Goal: Information Seeking & Learning: Learn about a topic

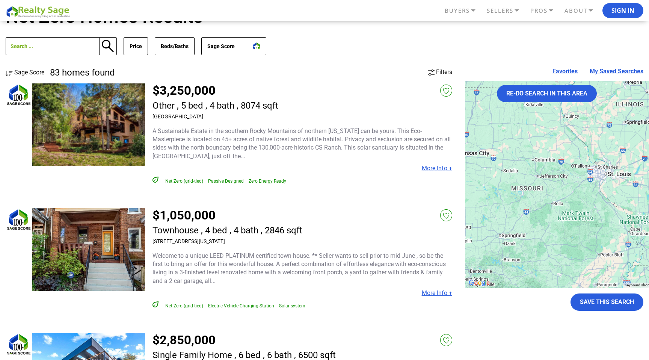
scroll to position [48, 0]
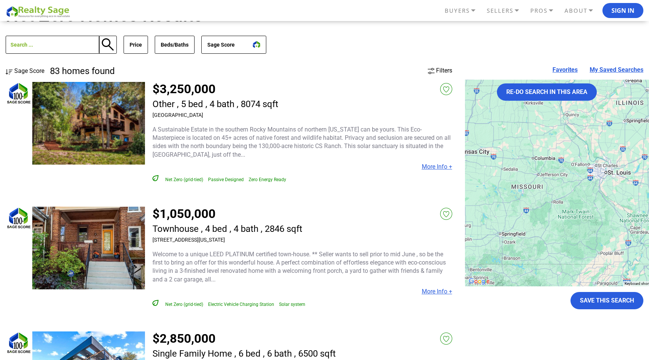
click at [230, 114] on h3 "[GEOGRAPHIC_DATA]" at bounding box center [215, 115] width 126 height 6
copy div "[GEOGRAPHIC_DATA]"
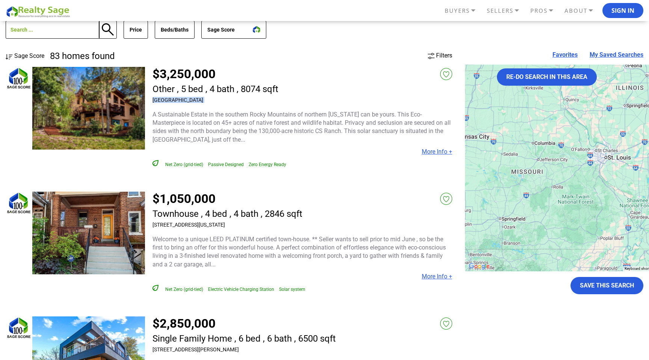
scroll to position [69, 0]
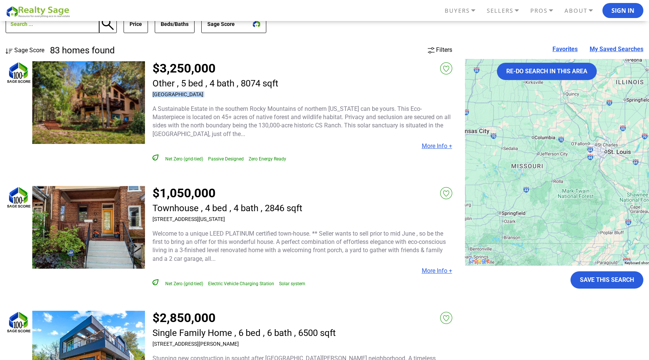
click at [102, 91] on img at bounding box center [88, 102] width 113 height 83
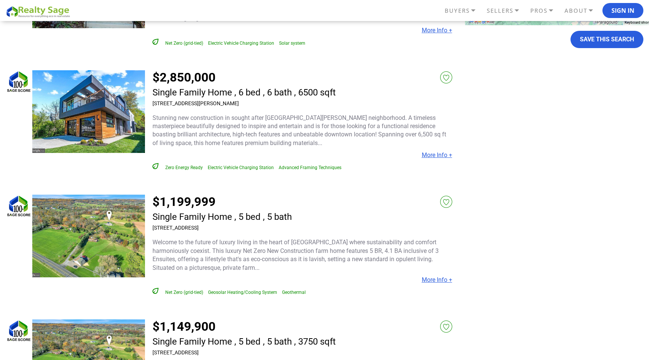
scroll to position [310, 0]
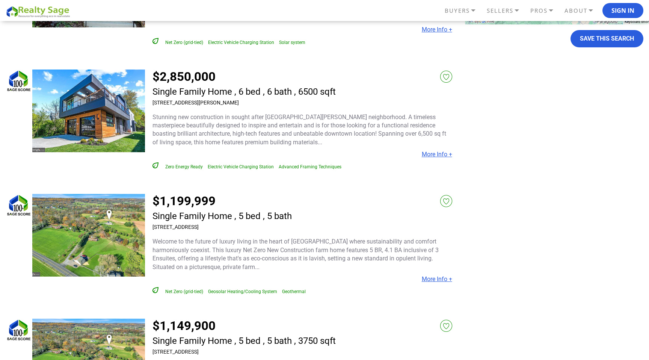
drag, startPoint x: 232, startPoint y: 103, endPoint x: 204, endPoint y: 101, distance: 28.2
click at [204, 101] on h3 "1519 Spring Vale Ave, McLean, VA 22101" at bounding box center [243, 103] width 183 height 6
copy h3 "McLean, VA"
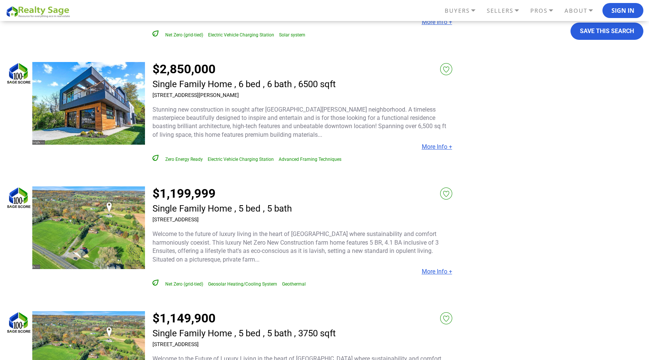
click at [229, 94] on h3 "1519 Spring Vale Ave, McLean, VA 22101" at bounding box center [243, 95] width 183 height 6
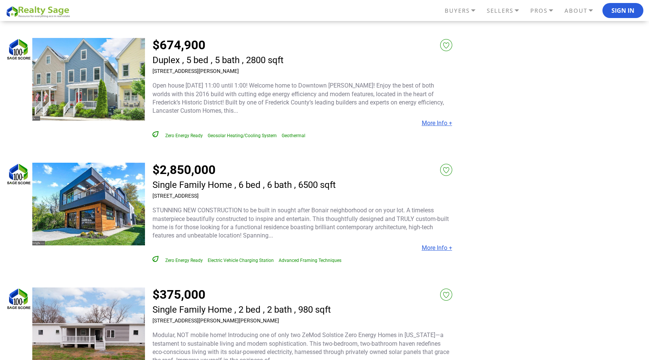
scroll to position [964, 0]
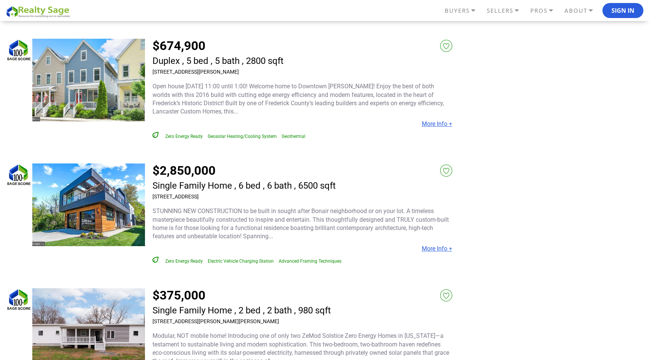
click at [211, 71] on h3 "[STREET_ADDRESS][PERSON_NAME]" at bounding box center [217, 72] width 131 height 6
click at [211, 71] on h3 "518 N Bentz St, Frederick, MD 21701" at bounding box center [217, 72] width 131 height 6
copy div "518 N Bentz St, Frederick, MD 21701"
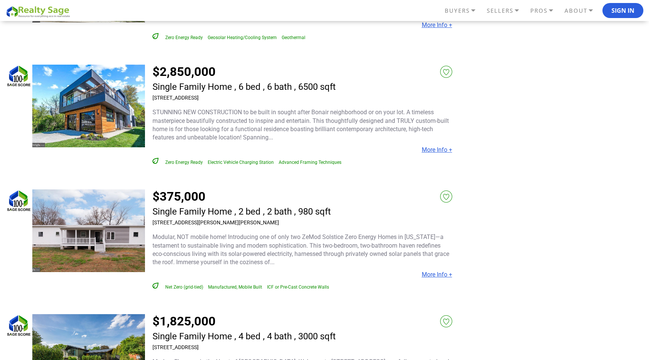
scroll to position [1076, 0]
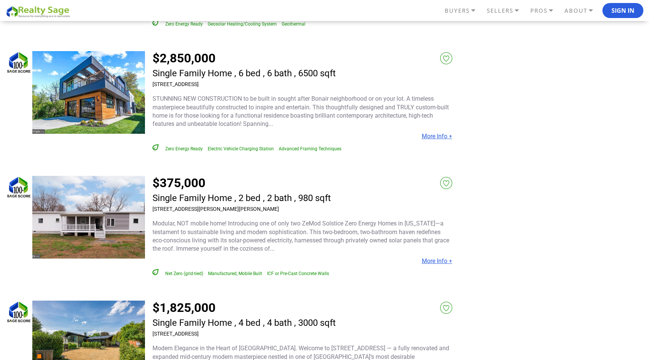
click at [222, 87] on h3 "5630 8th St N, Arlington, VA 22205" at bounding box center [243, 84] width 183 height 6
click at [222, 87] on h3 "[STREET_ADDRESS]" at bounding box center [243, 84] width 183 height 6
copy div "[STREET_ADDRESS]"
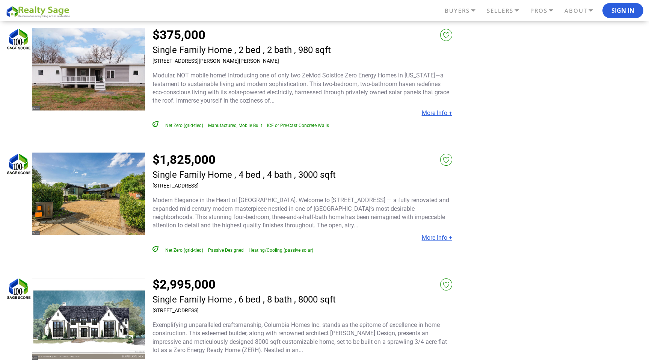
scroll to position [1212, 0]
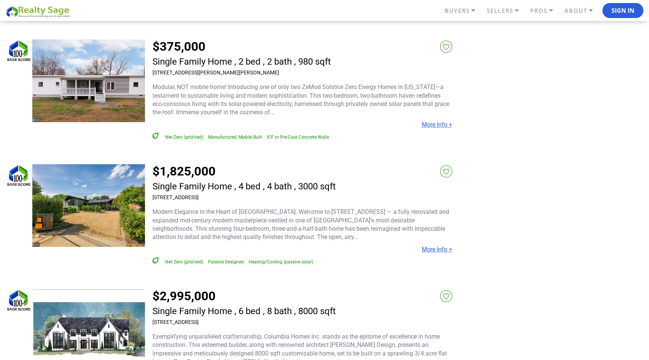
click at [440, 126] on link "More Info +" at bounding box center [437, 124] width 30 height 7
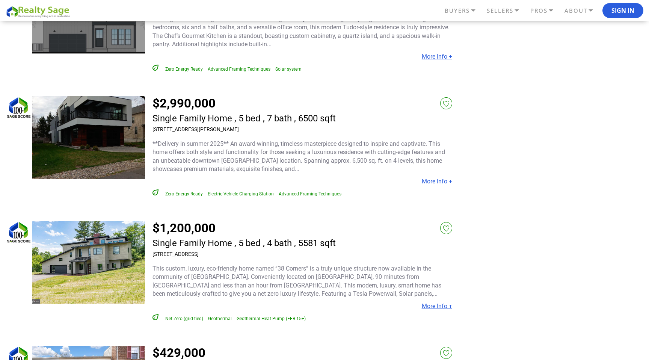
scroll to position [1658, 0]
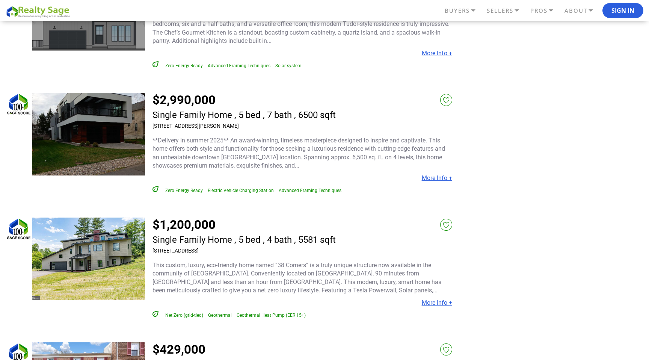
click at [213, 132] on div "$2,990,000 Single Family Home , 5 bed , 7 bath , 6500 sqft 1519 Spring Vale Ave…" at bounding box center [243, 113] width 183 height 40
click at [217, 128] on h3 "1519 Spring Vale Ave, McLean, VA 22101" at bounding box center [243, 126] width 183 height 6
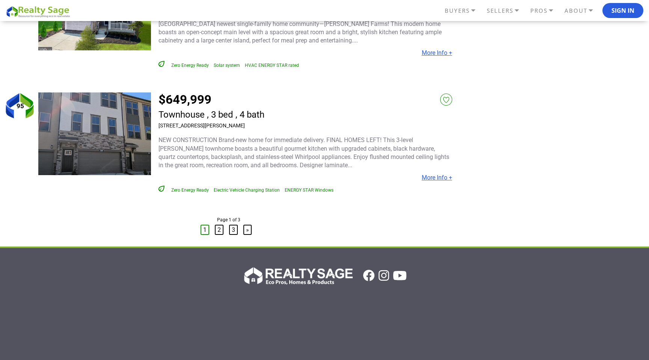
scroll to position [3654, 0]
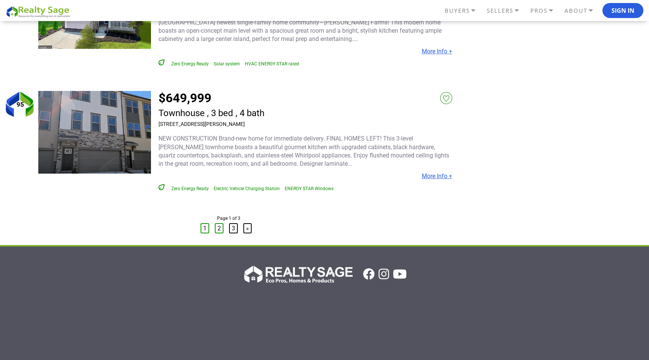
click at [220, 233] on link "2" at bounding box center [219, 228] width 9 height 10
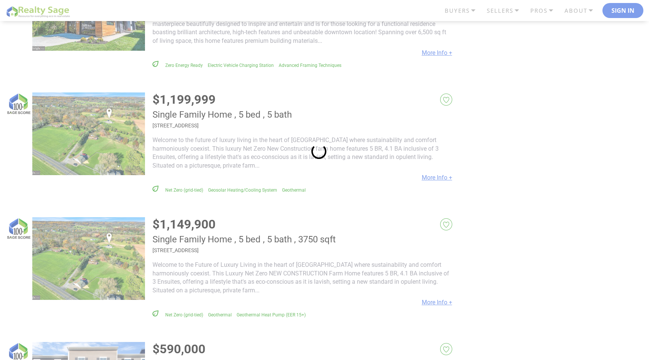
scroll to position [0, 0]
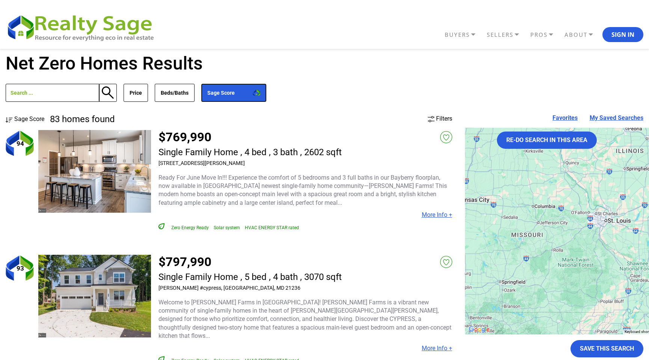
click at [235, 101] on button "Sage Score" at bounding box center [233, 93] width 65 height 18
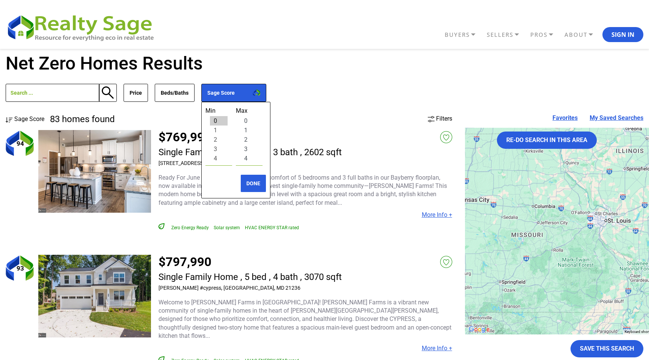
select select "4"
click at [246, 158] on option "4" at bounding box center [249, 158] width 18 height 9
click at [216, 157] on option "4" at bounding box center [219, 158] width 18 height 9
click at [252, 189] on button "DONE" at bounding box center [253, 183] width 26 height 18
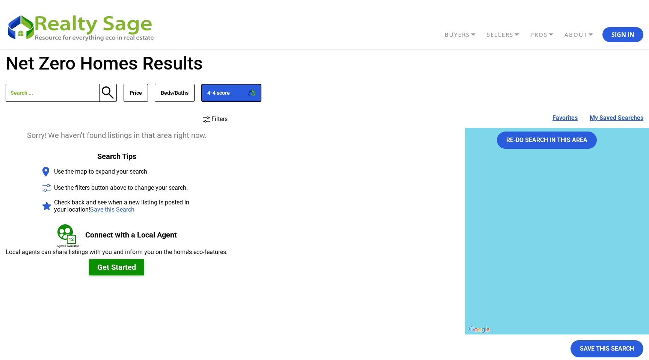
click at [244, 96] on button "4-4 score" at bounding box center [231, 93] width 60 height 18
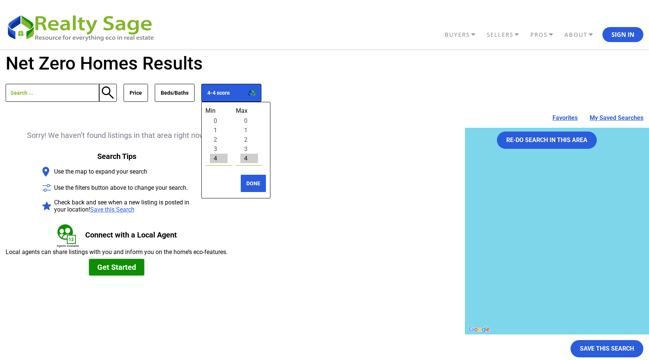
select select "3"
click at [220, 147] on option "3" at bounding box center [219, 148] width 18 height 9
select select "3"
click at [242, 147] on option "3" at bounding box center [249, 148] width 18 height 9
click at [246, 183] on button "DONE" at bounding box center [253, 183] width 26 height 18
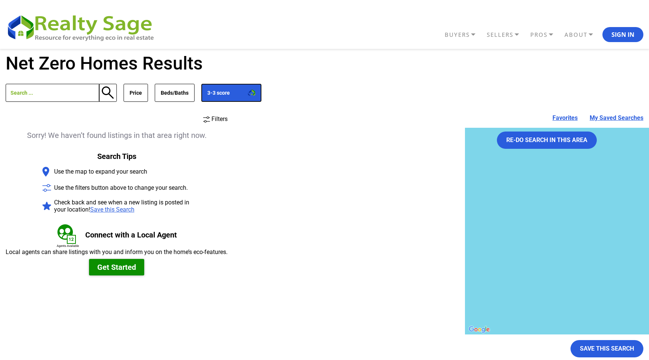
click at [254, 97] on button "3-3 score" at bounding box center [231, 93] width 60 height 18
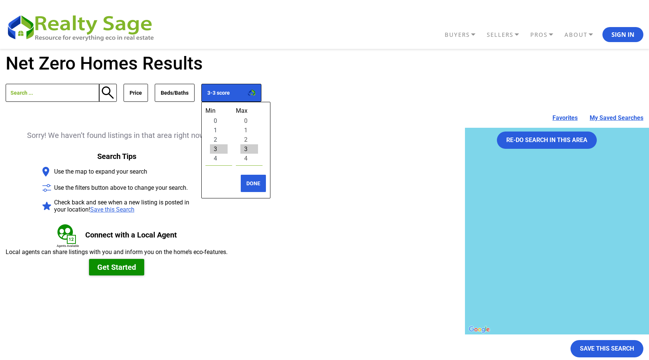
select select "1"
click at [222, 127] on option "1" at bounding box center [219, 129] width 18 height 9
select select "1"
click at [245, 130] on option "1" at bounding box center [249, 129] width 18 height 9
click at [250, 181] on button "DONE" at bounding box center [253, 183] width 26 height 18
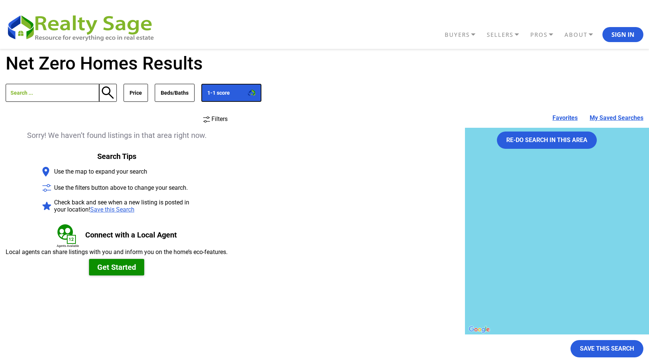
click at [243, 100] on button "1-1 score" at bounding box center [231, 93] width 60 height 18
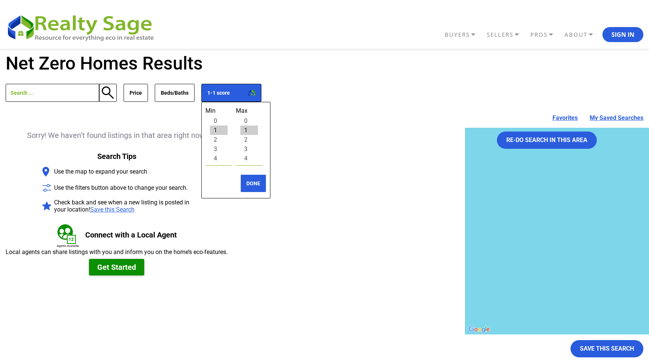
select select "2"
click at [219, 138] on option "2" at bounding box center [219, 139] width 18 height 9
select select "4"
click at [244, 159] on option "4" at bounding box center [249, 158] width 18 height 9
click at [247, 184] on button "DONE" at bounding box center [253, 183] width 26 height 18
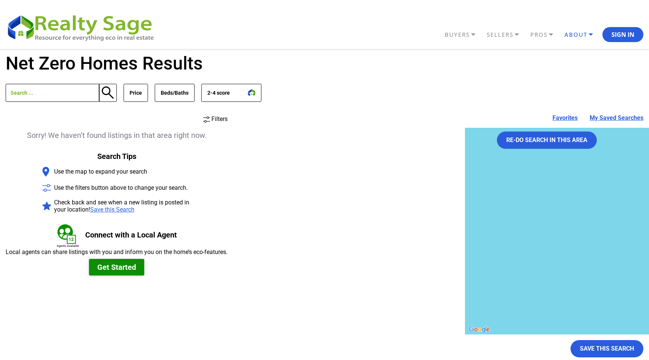
click at [485, 32] on link "ABOUT" at bounding box center [464, 34] width 42 height 13
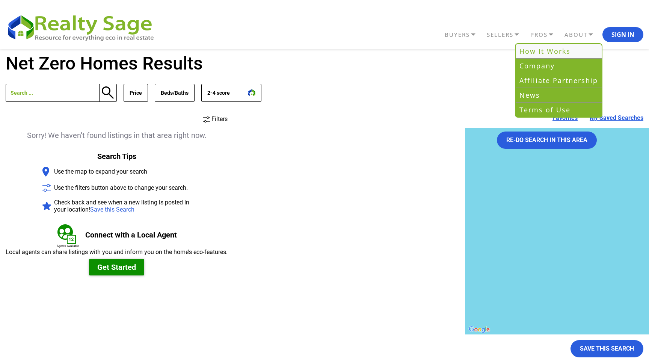
click at [560, 50] on link "How It Works" at bounding box center [559, 51] width 86 height 15
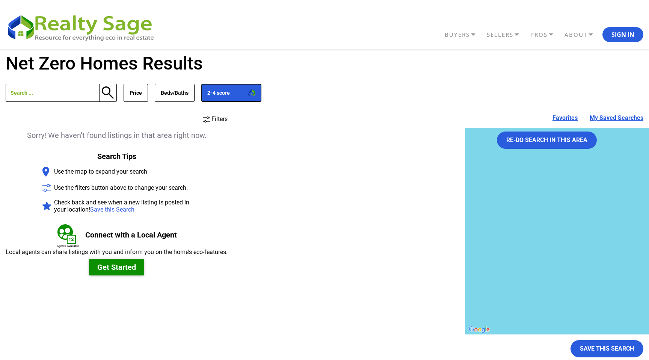
click at [229, 92] on button "2-4 score" at bounding box center [231, 93] width 60 height 18
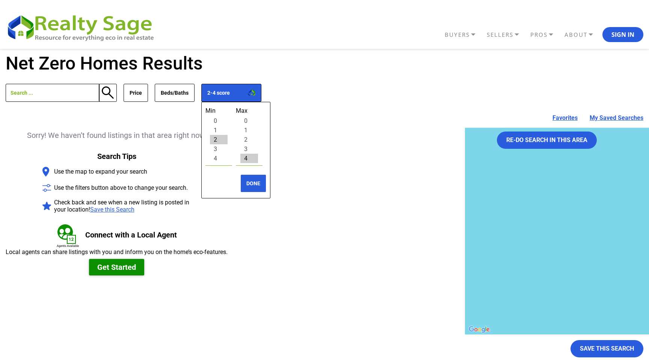
select select "0"
click at [227, 121] on option "0" at bounding box center [219, 120] width 18 height 9
select select "0"
click at [243, 121] on option "0" at bounding box center [249, 120] width 18 height 9
click at [219, 107] on div "Min 0 1 2 3 4 5 6 7 8 9 10 11 12 13 14 15 16 17 18 19 20 21 22 23" at bounding box center [235, 150] width 69 height 97
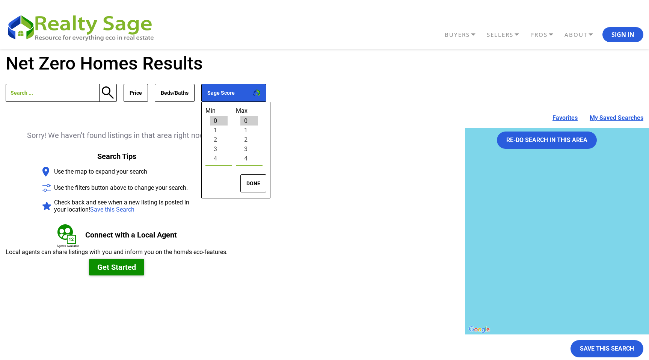
click at [250, 189] on button "DONE" at bounding box center [253, 183] width 26 height 18
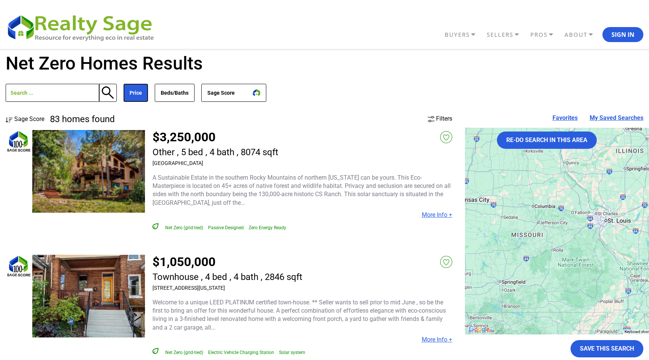
click at [137, 94] on button "Price" at bounding box center [136, 93] width 24 height 18
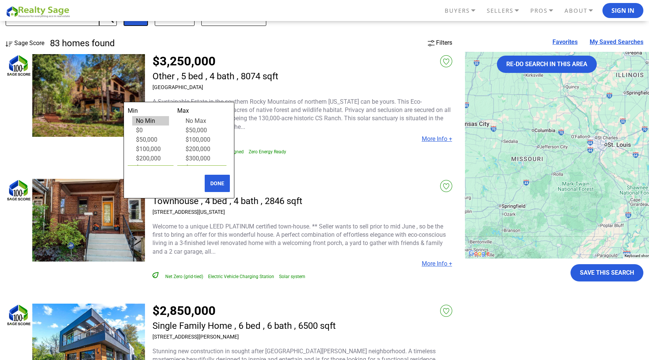
scroll to position [29, 0]
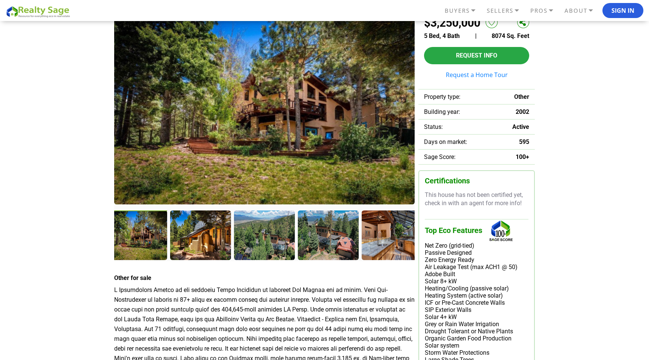
scroll to position [121, 0]
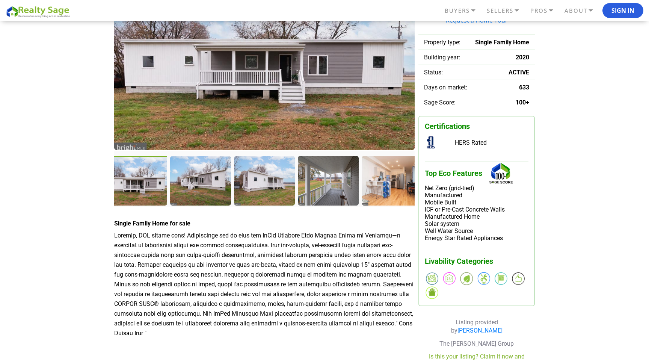
scroll to position [88, 0]
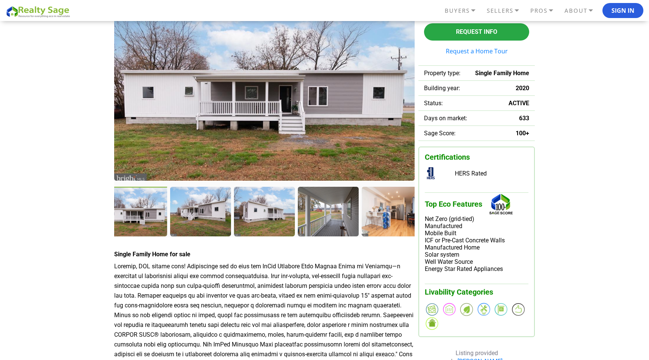
click at [136, 210] on div at bounding box center [137, 212] width 62 height 51
click at [198, 210] on div at bounding box center [201, 212] width 62 height 51
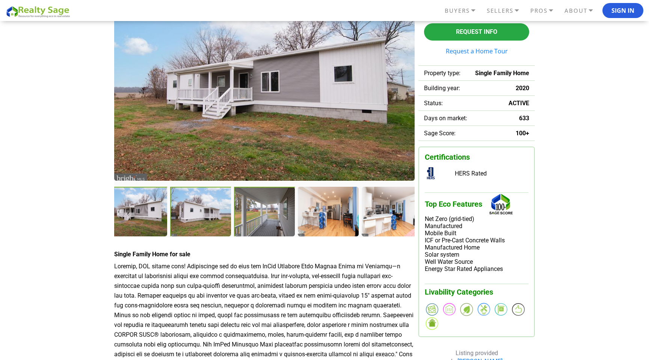
click at [273, 208] on div at bounding box center [265, 212] width 62 height 50
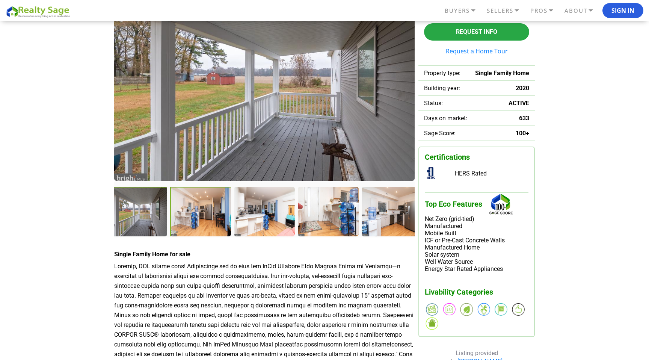
click at [207, 205] on div at bounding box center [201, 212] width 62 height 51
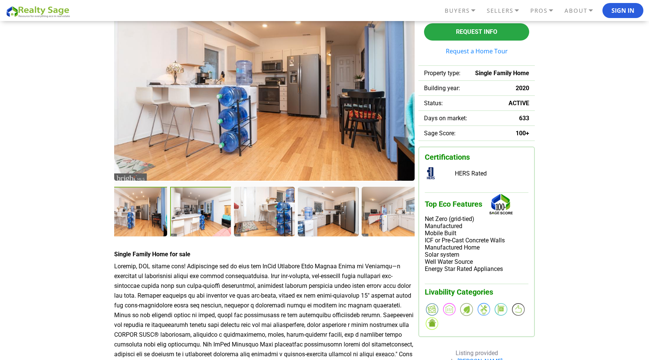
click at [184, 206] on div at bounding box center [201, 212] width 62 height 51
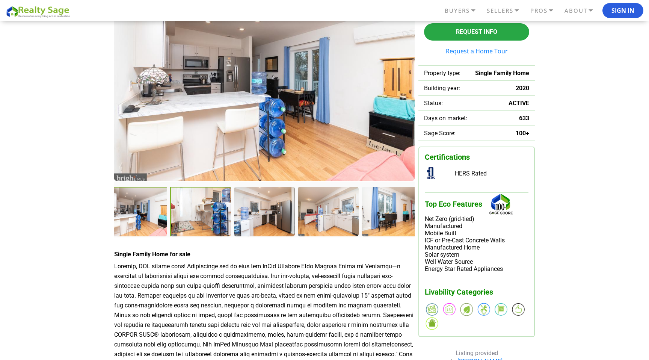
click at [184, 206] on div at bounding box center [201, 212] width 62 height 50
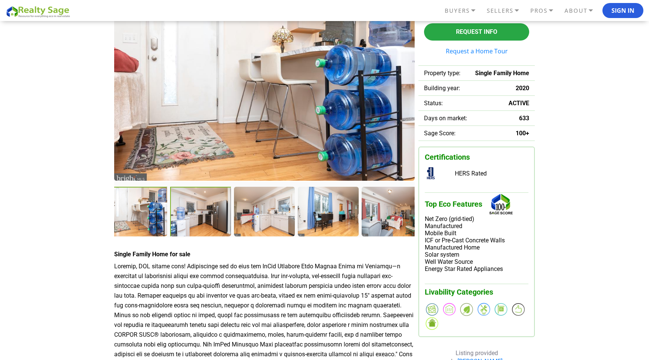
click at [184, 206] on div at bounding box center [201, 212] width 62 height 50
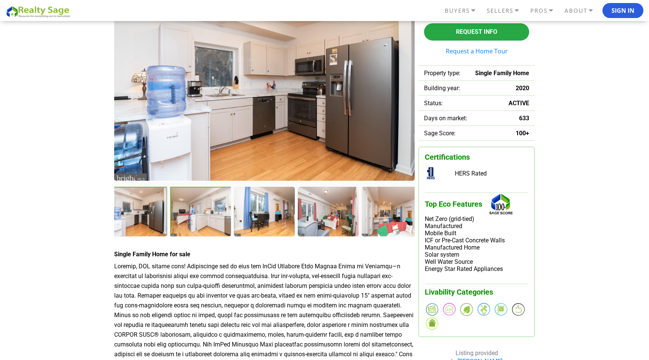
click at [184, 206] on div at bounding box center [201, 212] width 62 height 50
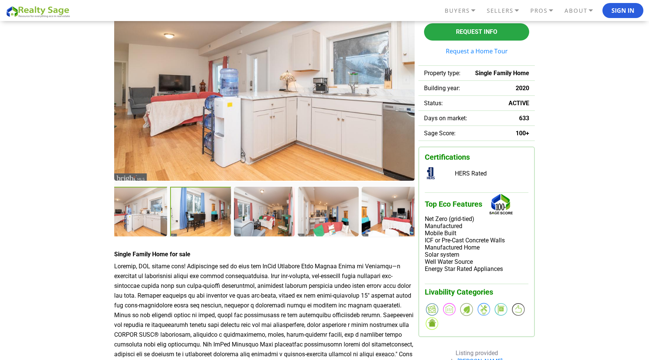
click at [184, 206] on div at bounding box center [201, 212] width 62 height 50
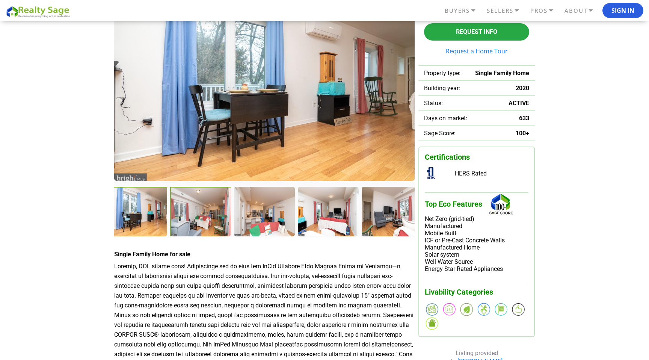
click at [184, 206] on div at bounding box center [201, 212] width 62 height 50
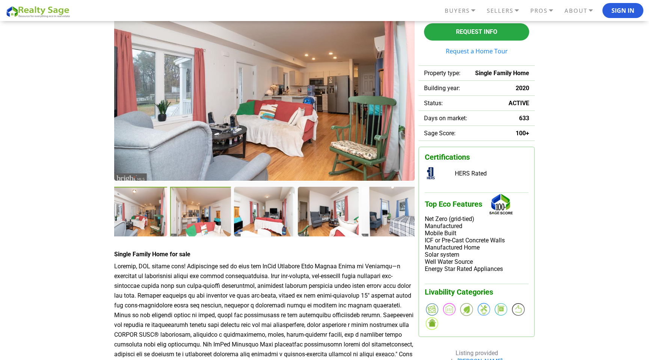
click at [184, 206] on div at bounding box center [201, 212] width 62 height 50
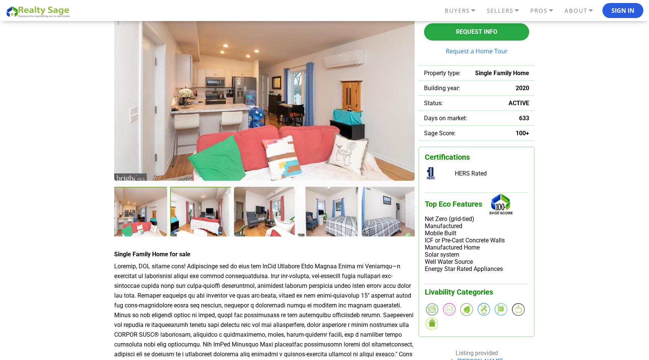
click at [184, 206] on div at bounding box center [201, 212] width 62 height 50
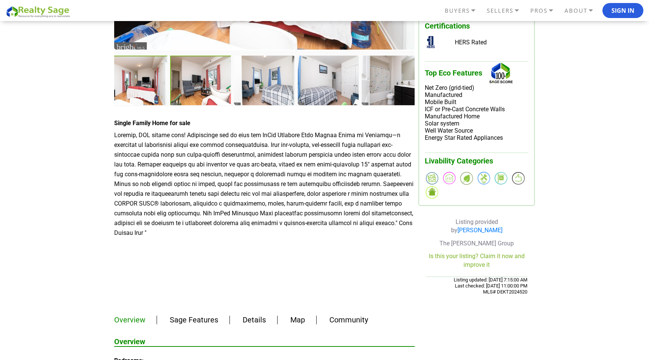
scroll to position [222, 0]
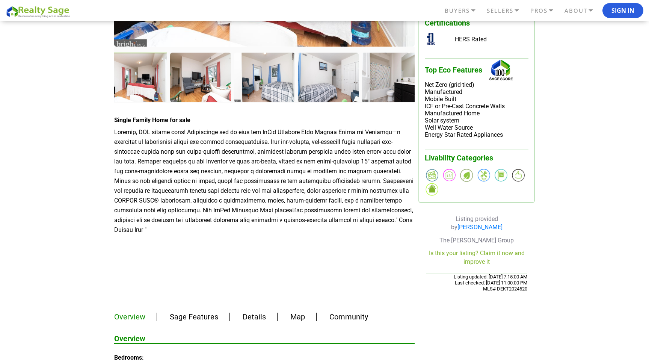
click at [278, 153] on p at bounding box center [264, 180] width 300 height 107
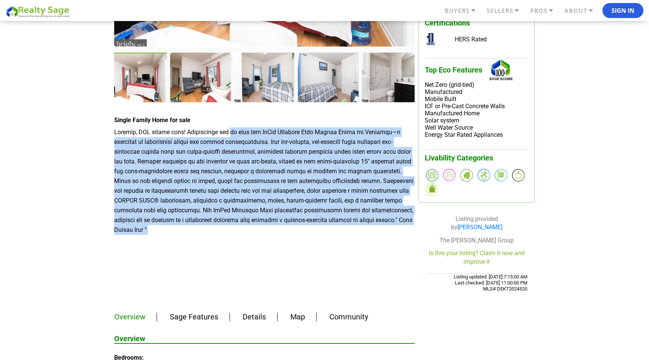
click at [278, 153] on p at bounding box center [264, 180] width 300 height 107
click at [279, 153] on p at bounding box center [264, 180] width 300 height 107
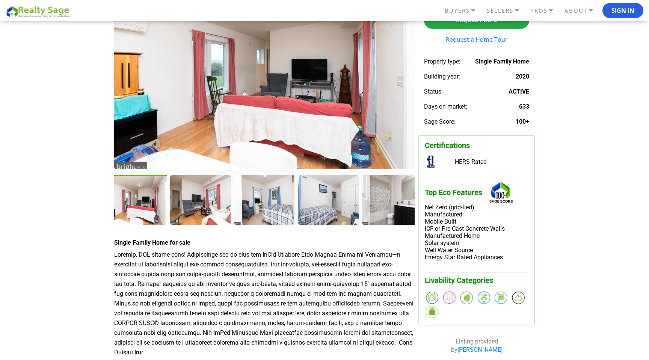
scroll to position [0, 0]
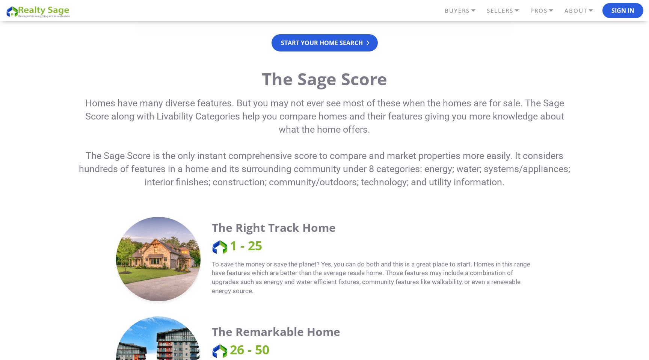
scroll to position [417, 0]
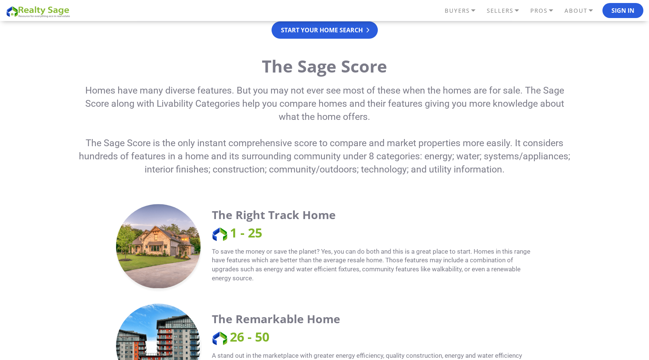
click at [307, 104] on p "Homes have many diverse features. But you may not ever see most of these when t…" at bounding box center [324, 103] width 499 height 39
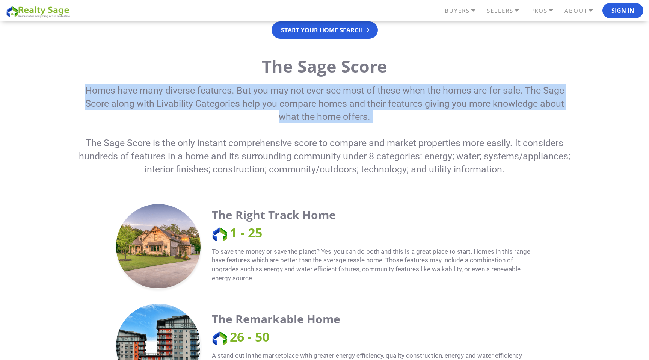
click at [307, 104] on p "Homes have many diverse features. But you may not ever see most of these when t…" at bounding box center [324, 103] width 499 height 39
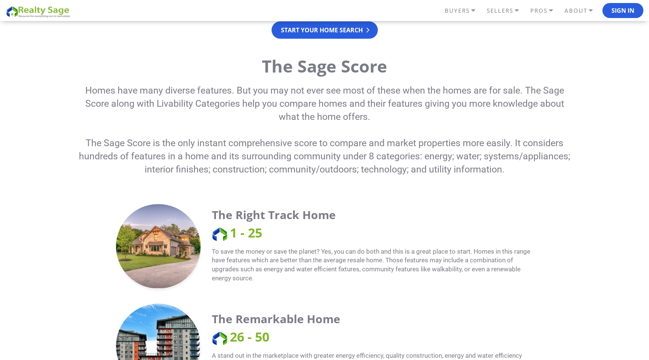
click at [307, 151] on p "The Sage Score is the only instant comprehensive score to compare and market pr…" at bounding box center [324, 155] width 499 height 39
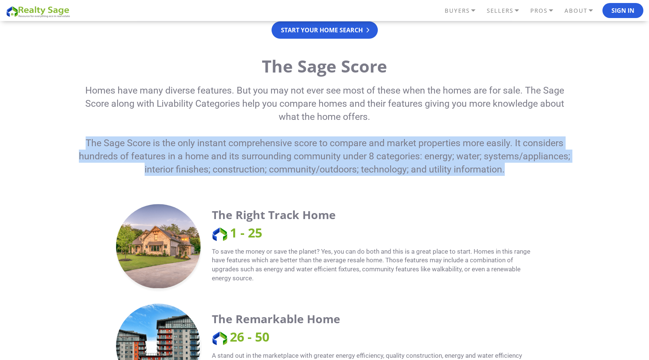
click at [307, 151] on p "The Sage Score is the only instant comprehensive score to compare and market pr…" at bounding box center [324, 155] width 499 height 39
click at [321, 150] on p "The Sage Score is the only instant comprehensive score to compare and market pr…" at bounding box center [324, 155] width 499 height 39
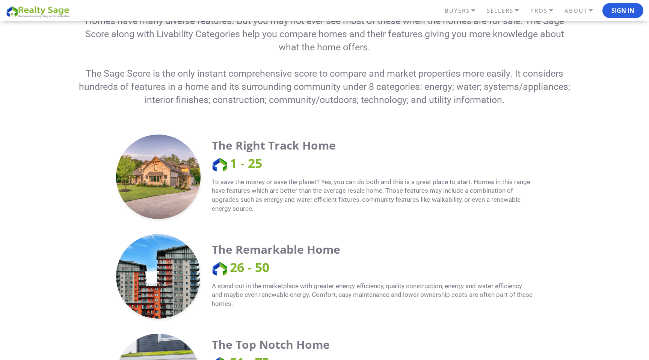
scroll to position [492, 0]
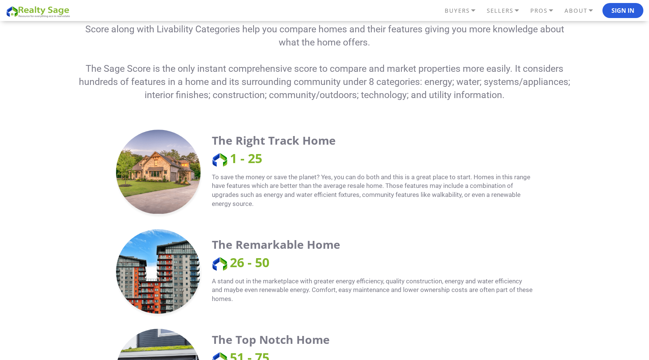
click at [304, 89] on p "The Sage Score is the only instant comprehensive score to compare and market pr…" at bounding box center [324, 81] width 499 height 39
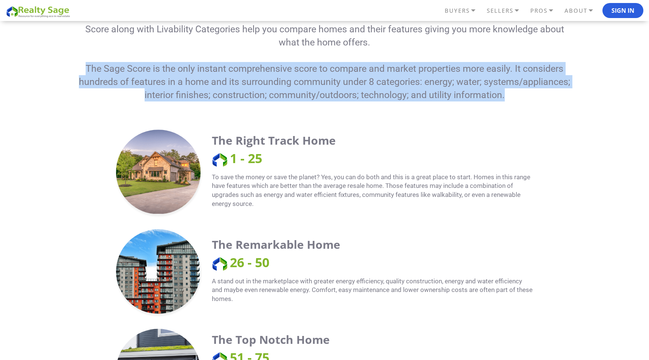
click at [304, 89] on p "The Sage Score is the only instant comprehensive score to compare and market pr…" at bounding box center [324, 81] width 499 height 39
click at [317, 84] on p "The Sage Score is the only instant comprehensive score to compare and market pr…" at bounding box center [324, 81] width 499 height 39
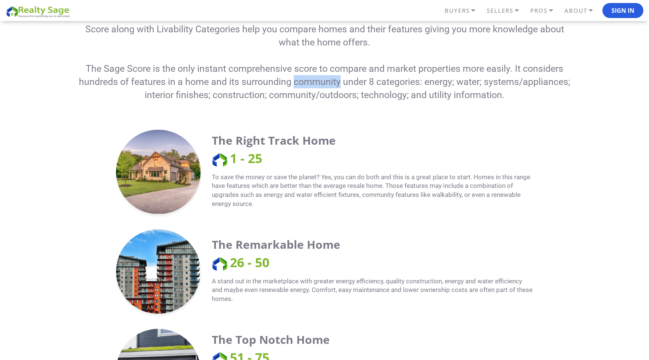
click at [317, 84] on p "The Sage Score is the only instant comprehensive score to compare and market pr…" at bounding box center [324, 81] width 499 height 39
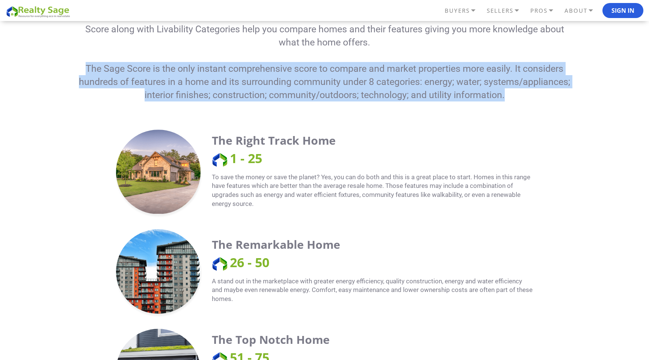
click at [317, 84] on p "The Sage Score is the only instant comprehensive score to compare and market pr…" at bounding box center [324, 81] width 499 height 39
click at [328, 84] on p "The Sage Score is the only instant comprehensive score to compare and market pr…" at bounding box center [324, 81] width 499 height 39
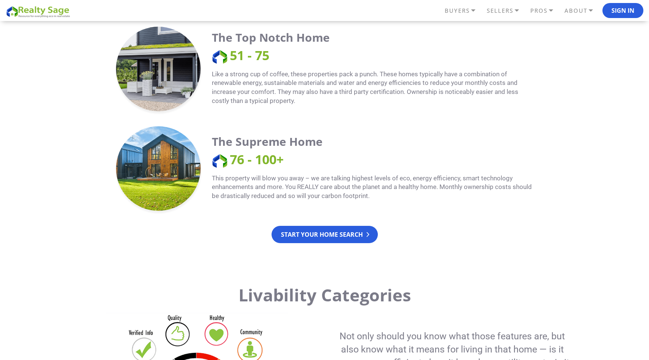
scroll to position [821, 0]
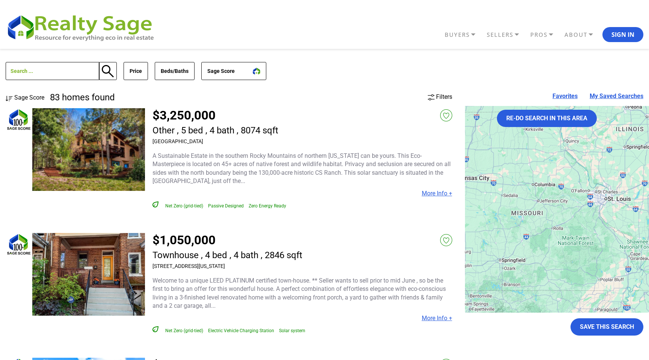
select select "100"
click at [256, 75] on button "Sage Score" at bounding box center [233, 71] width 65 height 18
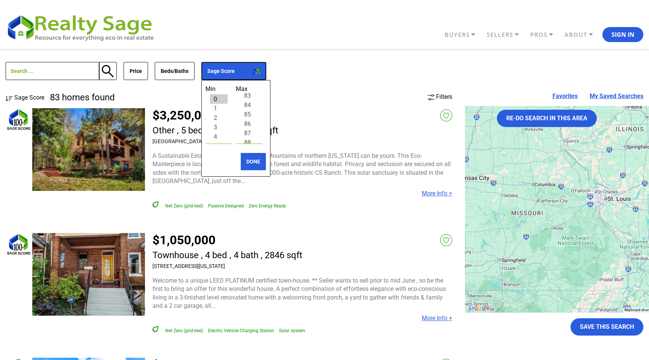
scroll to position [901, 0]
click at [251, 136] on option "100" at bounding box center [249, 136] width 18 height 9
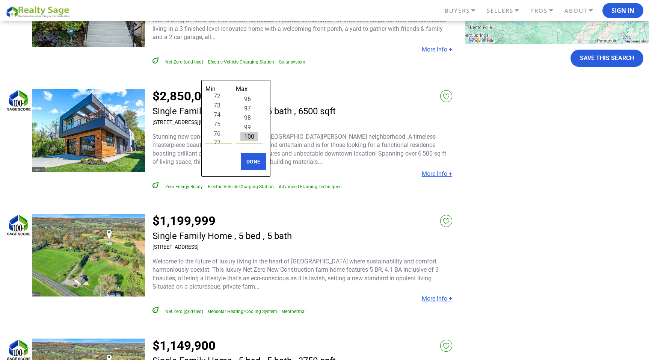
scroll to position [680, 0]
select select "76"
click at [220, 134] on option "76" at bounding box center [219, 132] width 18 height 9
click at [244, 160] on button "DONE" at bounding box center [253, 161] width 26 height 18
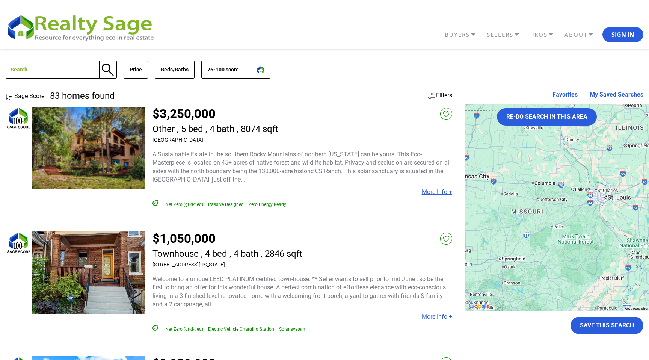
scroll to position [5, 0]
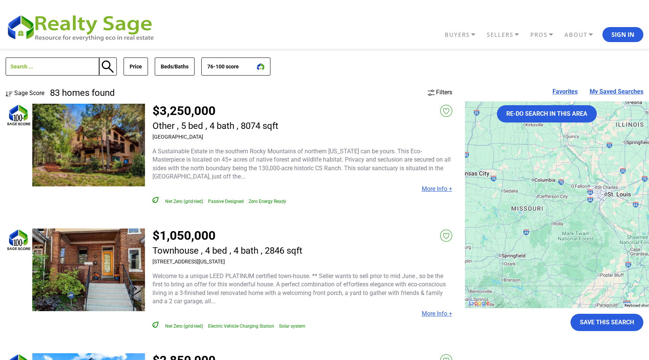
click at [434, 192] on link "More Info +" at bounding box center [437, 188] width 30 height 7
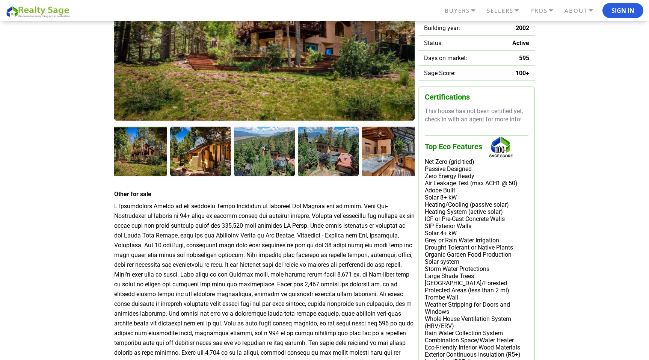
scroll to position [65, 0]
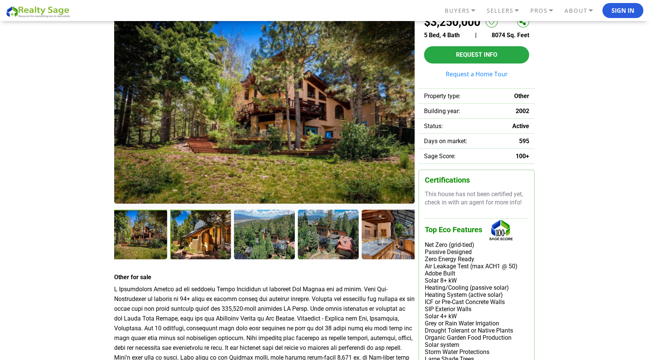
click at [194, 233] on div at bounding box center [201, 235] width 62 height 51
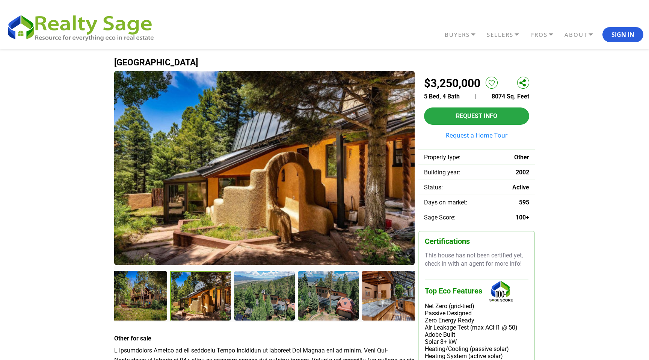
scroll to position [0, 0]
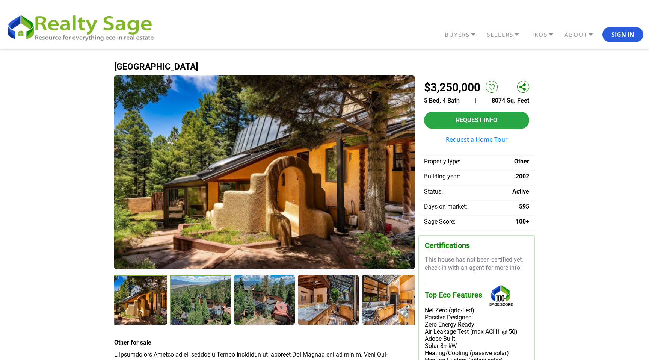
click at [210, 299] on div at bounding box center [201, 300] width 62 height 51
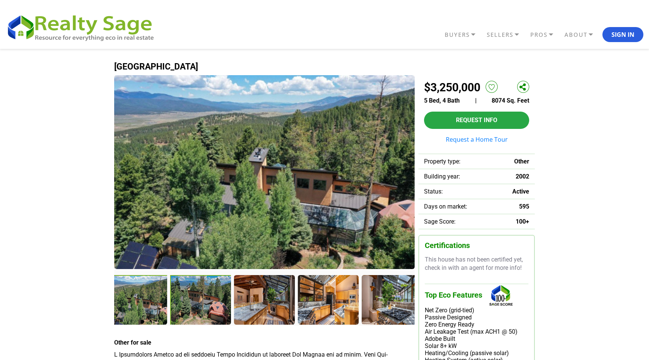
click at [210, 299] on div at bounding box center [201, 300] width 62 height 50
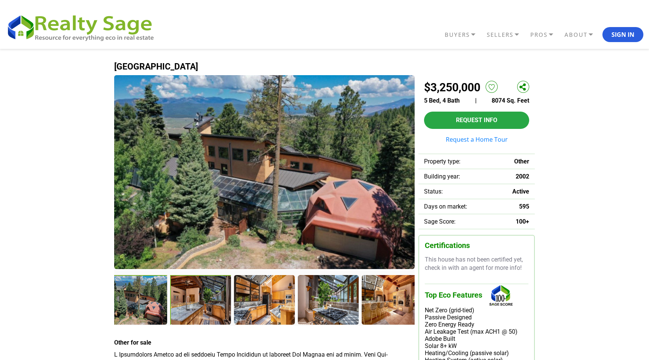
click at [210, 299] on div at bounding box center [201, 300] width 62 height 50
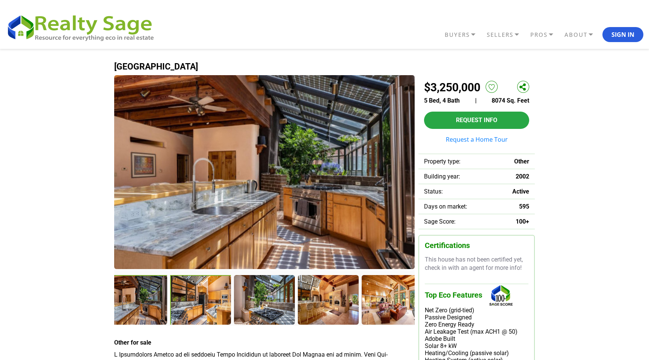
click at [207, 299] on div at bounding box center [201, 300] width 62 height 51
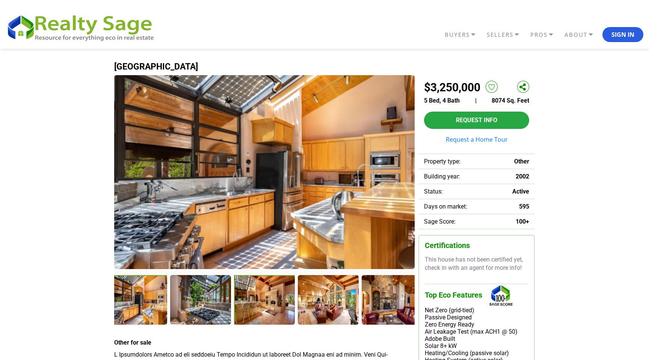
click at [246, 300] on div at bounding box center [265, 300] width 62 height 51
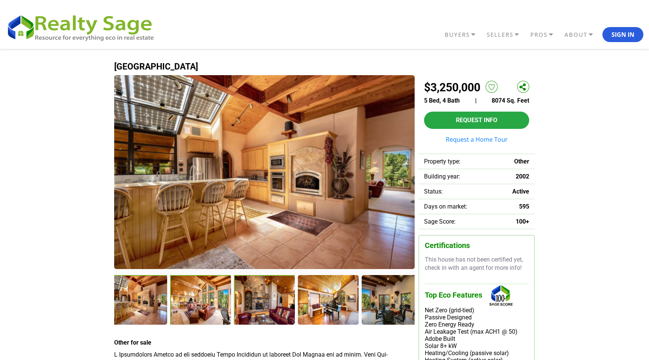
click at [246, 301] on div at bounding box center [265, 300] width 62 height 50
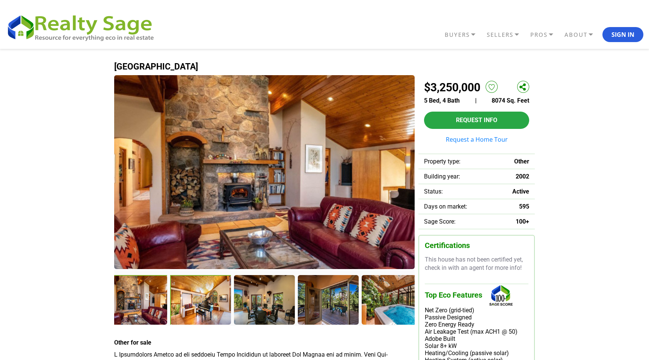
click at [222, 302] on div at bounding box center [201, 300] width 62 height 51
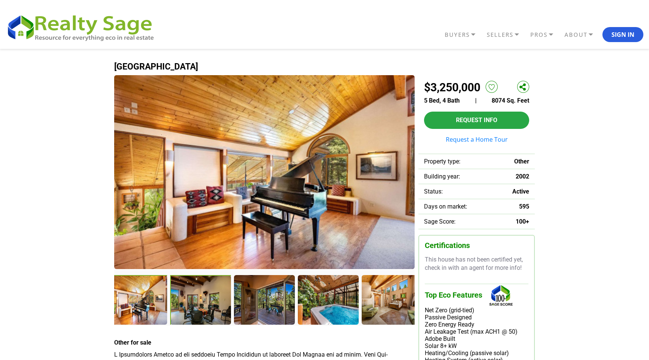
click at [198, 300] on div at bounding box center [201, 300] width 62 height 51
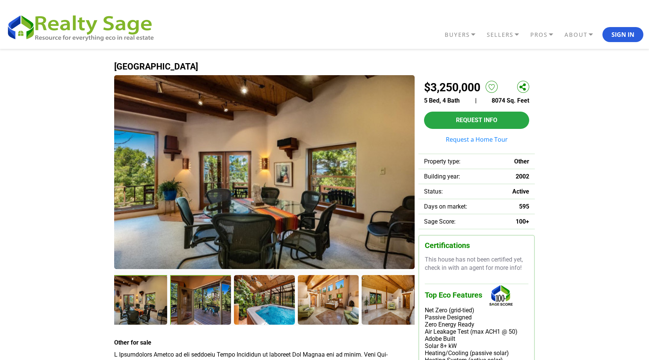
click at [198, 300] on div at bounding box center [201, 300] width 62 height 50
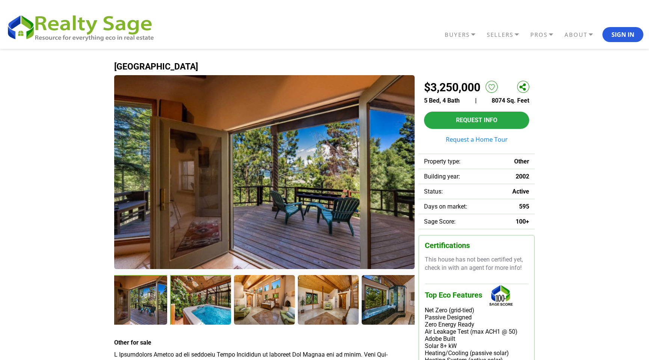
click at [198, 300] on div at bounding box center [201, 300] width 62 height 50
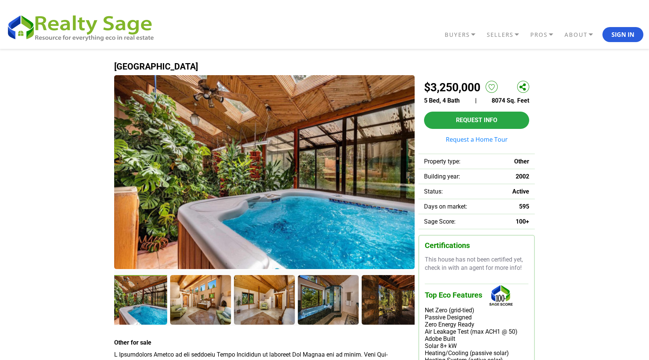
click at [198, 300] on div at bounding box center [200, 299] width 60 height 49
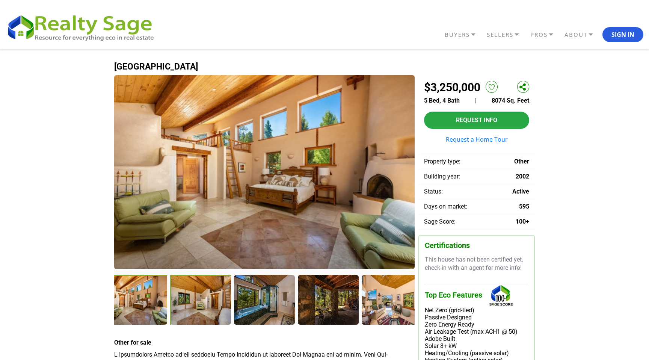
click at [198, 300] on div at bounding box center [201, 300] width 62 height 50
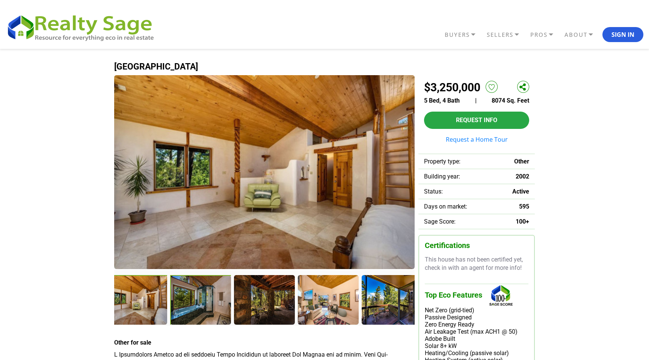
click at [198, 300] on div at bounding box center [201, 300] width 62 height 50
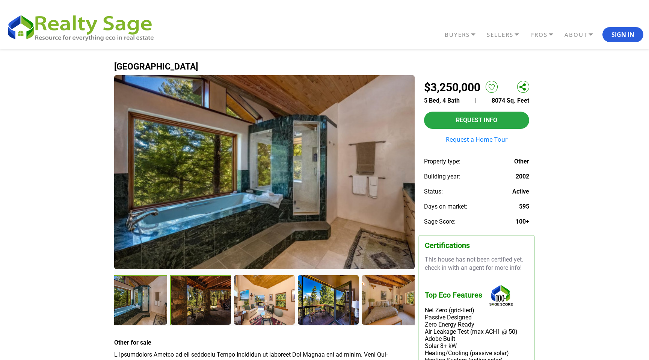
click at [198, 300] on div at bounding box center [201, 300] width 62 height 50
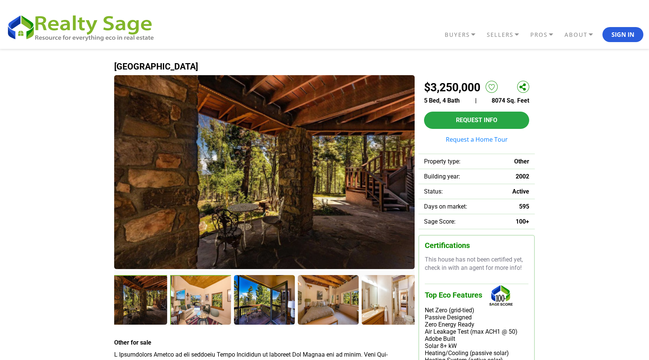
click at [198, 300] on div at bounding box center [201, 300] width 62 height 50
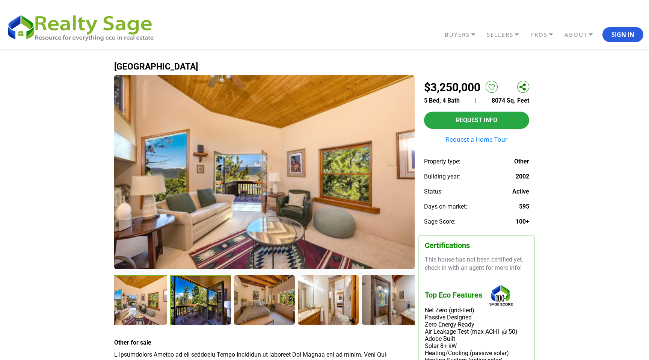
click at [198, 300] on div at bounding box center [201, 300] width 62 height 50
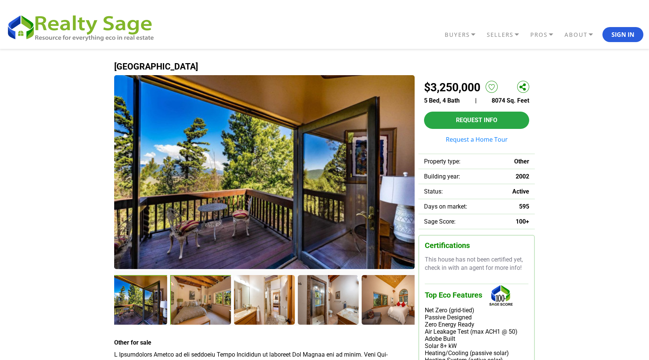
click at [198, 300] on div at bounding box center [201, 300] width 62 height 50
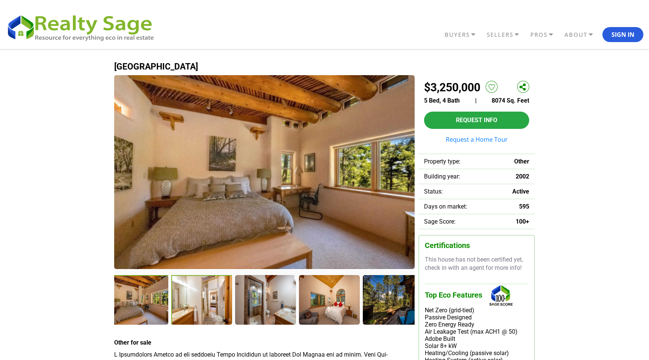
click at [198, 300] on div at bounding box center [202, 300] width 62 height 50
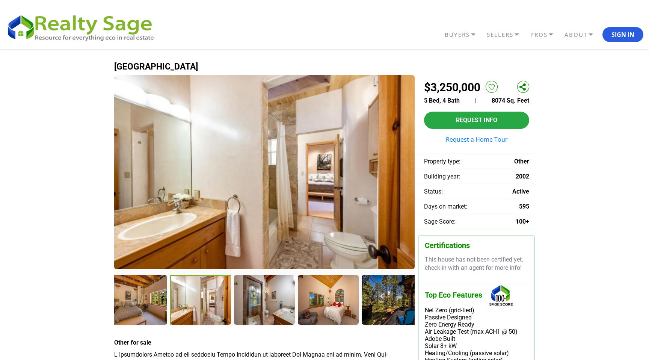
click at [198, 300] on div at bounding box center [201, 300] width 62 height 50
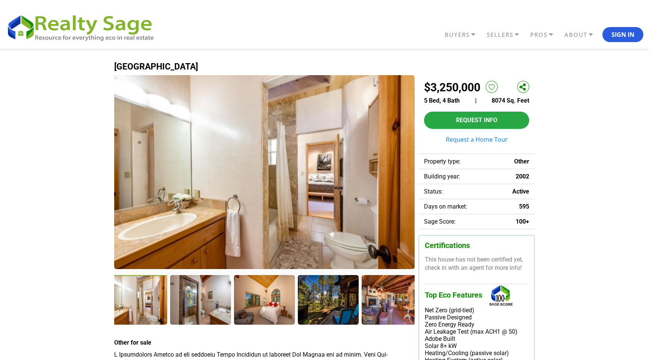
click at [198, 300] on div at bounding box center [200, 299] width 60 height 49
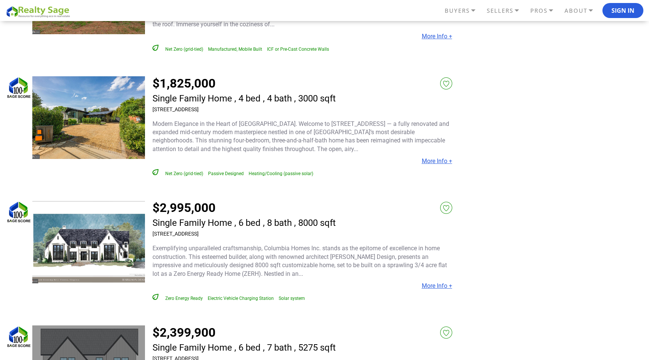
scroll to position [1278, 0]
click at [173, 85] on link "$1,825,000" at bounding box center [183, 83] width 63 height 15
click at [443, 162] on link "More Info +" at bounding box center [437, 161] width 30 height 7
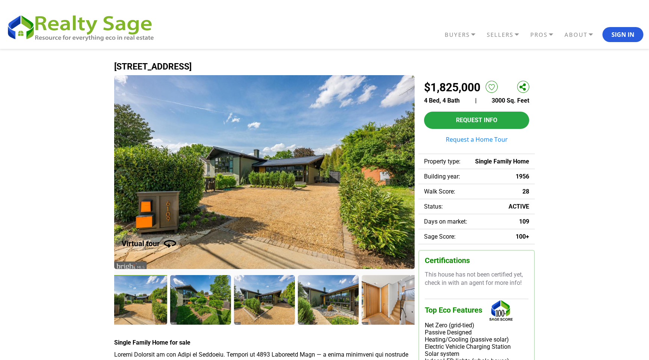
click at [311, 187] on img at bounding box center [264, 172] width 300 height 194
click at [145, 299] on div at bounding box center [137, 300] width 62 height 51
click at [193, 300] on div at bounding box center [201, 300] width 62 height 51
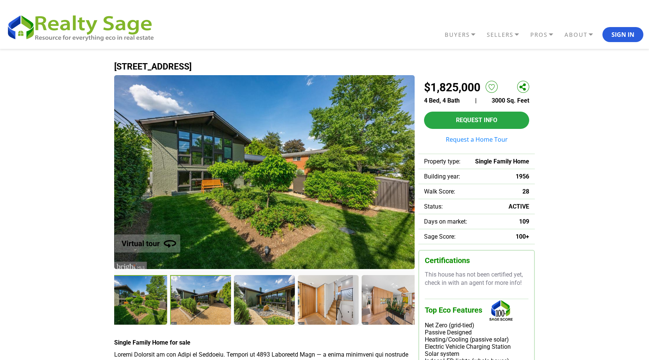
click at [193, 300] on div at bounding box center [201, 300] width 62 height 50
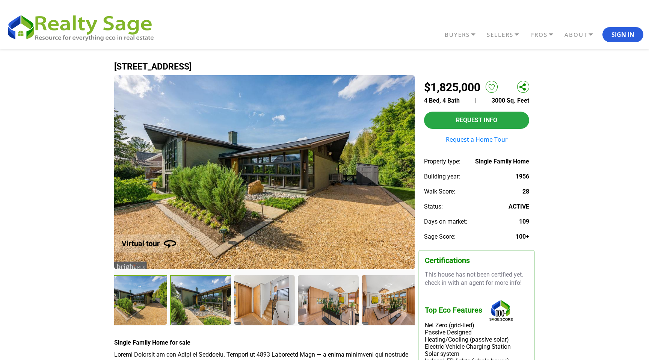
click at [193, 300] on div at bounding box center [201, 300] width 62 height 50
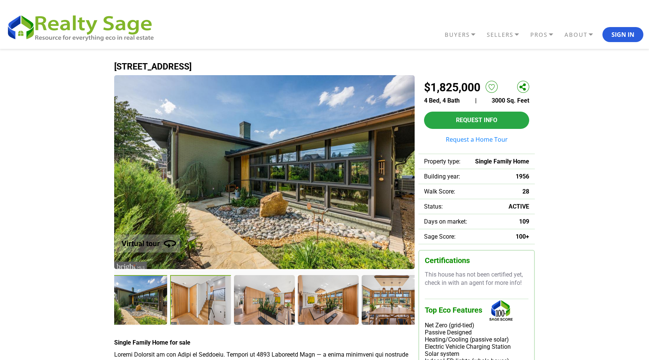
click at [192, 300] on div at bounding box center [201, 300] width 62 height 51
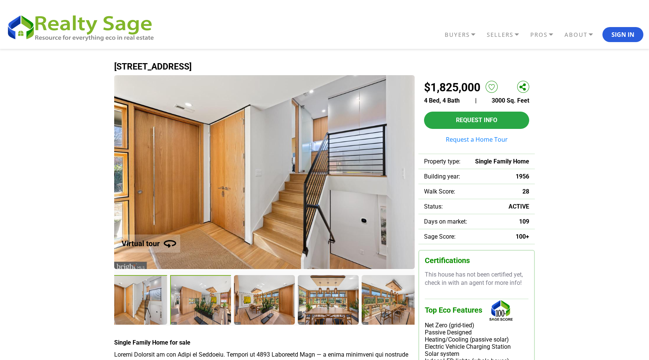
click at [192, 300] on div at bounding box center [201, 300] width 62 height 50
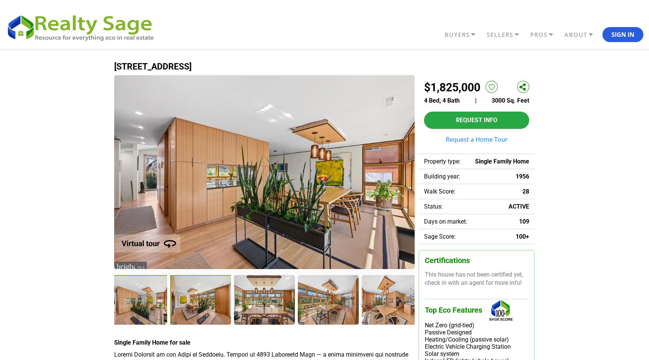
click at [192, 300] on div at bounding box center [201, 300] width 62 height 50
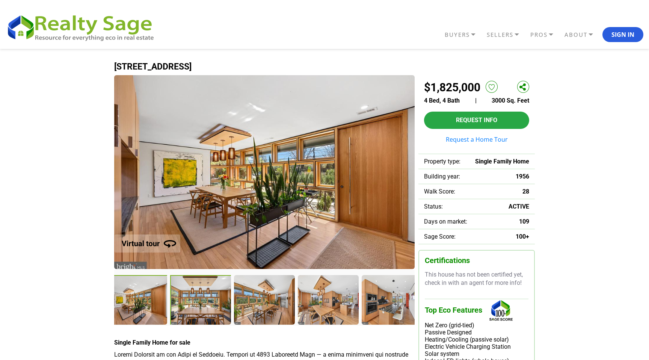
click at [192, 300] on div at bounding box center [201, 300] width 62 height 50
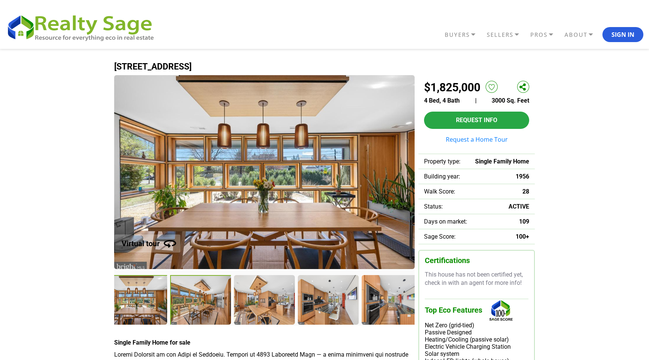
click at [192, 300] on div at bounding box center [201, 300] width 62 height 50
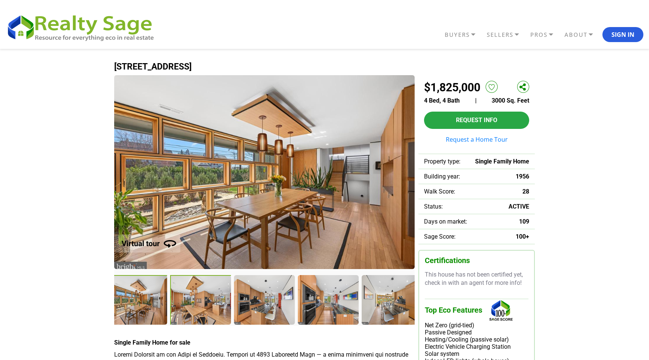
click at [192, 300] on div at bounding box center [201, 300] width 62 height 50
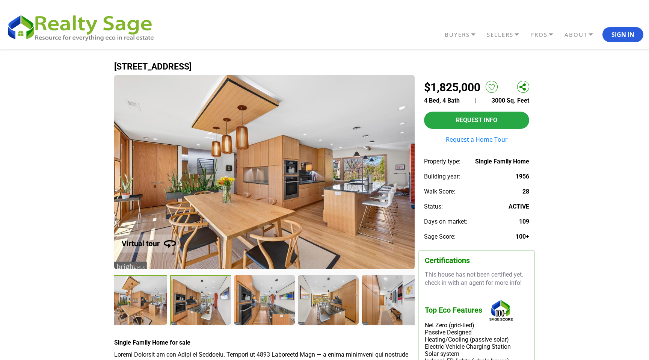
click at [192, 300] on div at bounding box center [201, 300] width 62 height 50
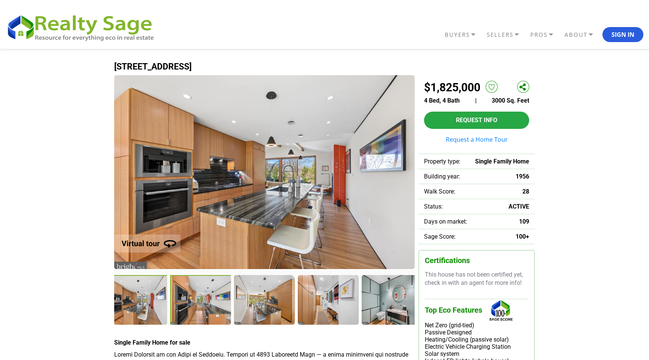
click at [192, 300] on div at bounding box center [201, 300] width 62 height 50
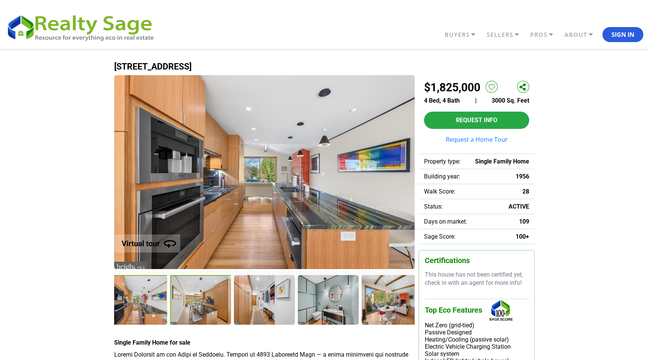
click at [192, 300] on div at bounding box center [201, 300] width 62 height 50
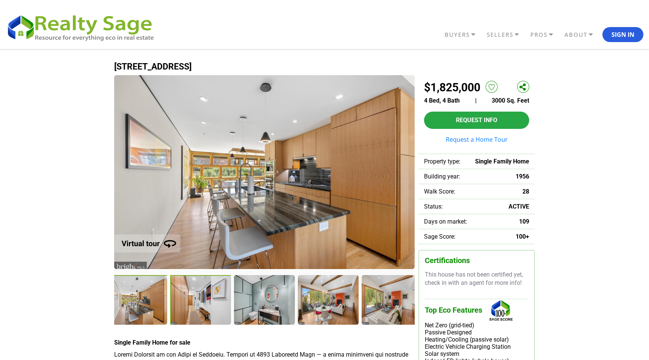
click at [192, 300] on div at bounding box center [201, 300] width 62 height 50
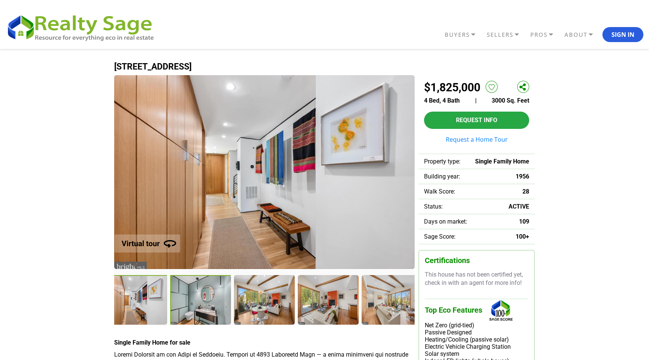
click at [192, 300] on div at bounding box center [201, 300] width 62 height 50
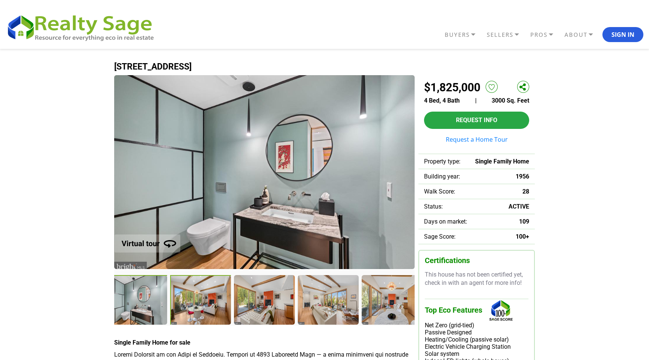
click at [192, 300] on div at bounding box center [201, 300] width 62 height 50
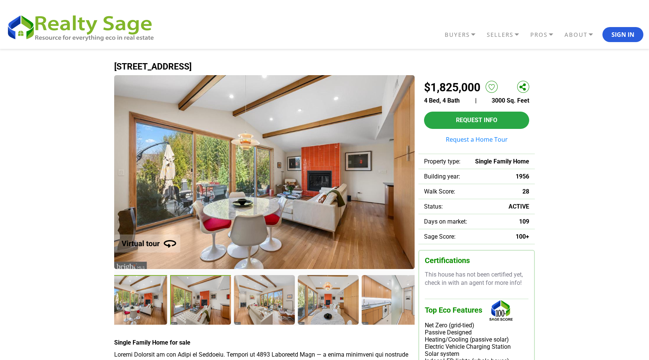
click at [192, 300] on div at bounding box center [201, 300] width 62 height 50
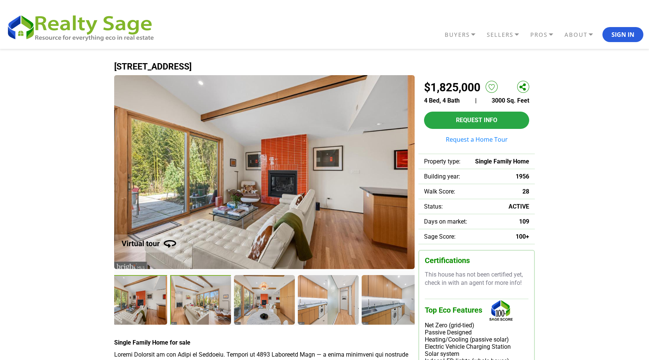
click at [192, 299] on div at bounding box center [201, 300] width 62 height 50
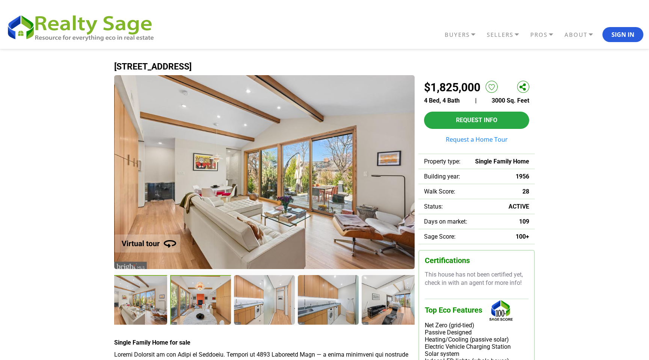
click at [192, 299] on div at bounding box center [201, 300] width 62 height 50
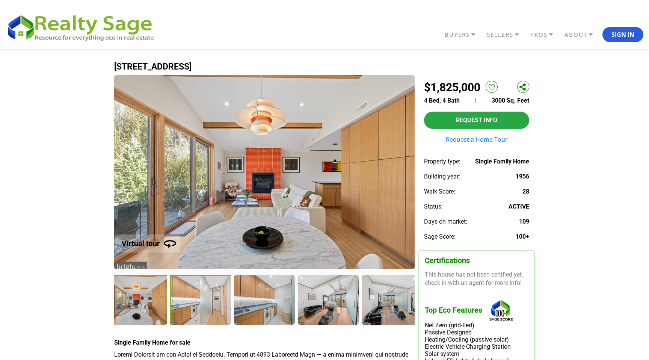
click at [192, 299] on div at bounding box center [201, 300] width 62 height 50
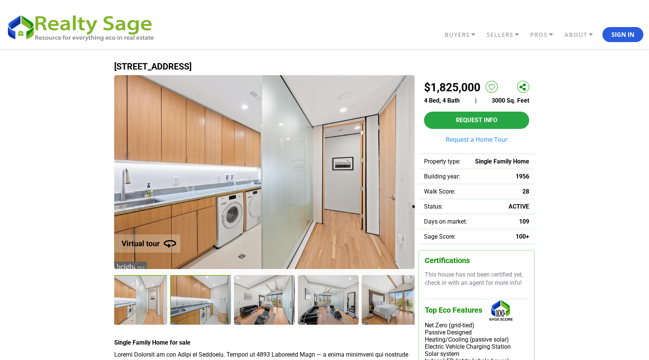
click at [192, 299] on div at bounding box center [201, 300] width 62 height 50
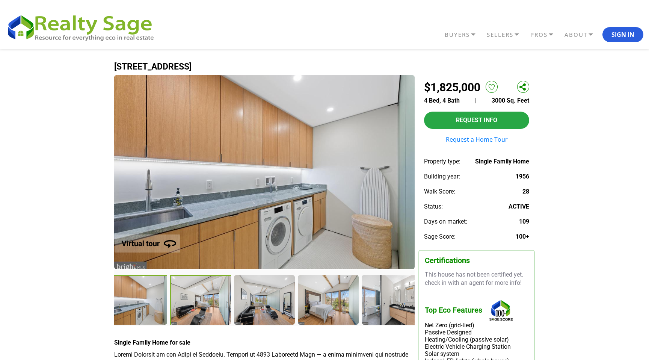
click at [192, 299] on div at bounding box center [201, 300] width 62 height 50
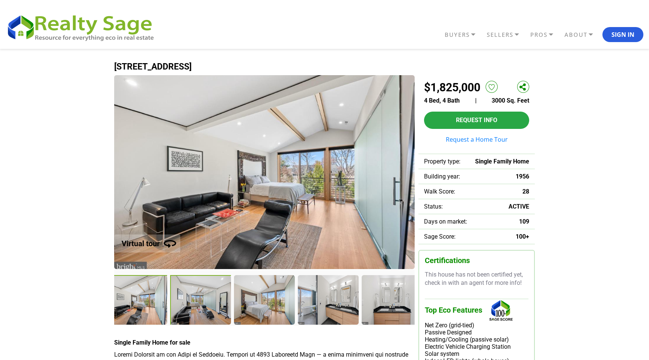
click at [192, 299] on div at bounding box center [201, 300] width 62 height 50
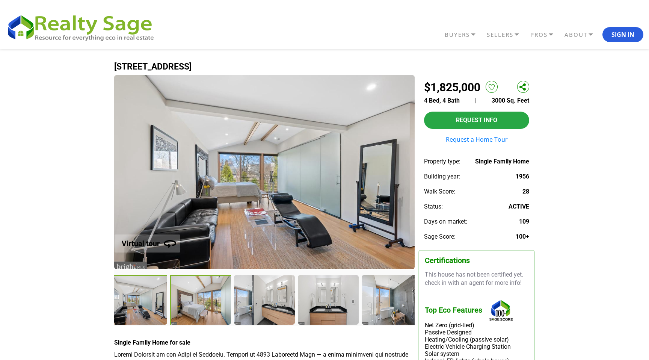
click at [192, 299] on div at bounding box center [201, 300] width 62 height 50
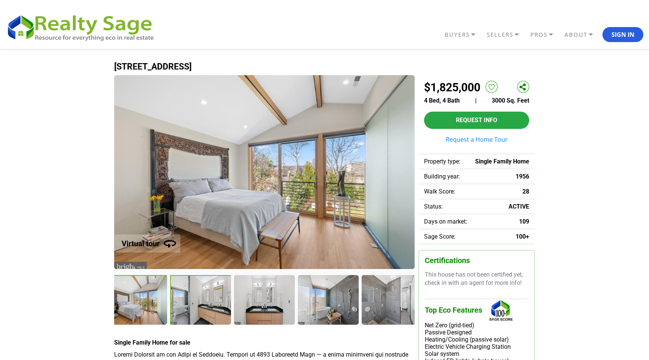
click at [192, 299] on div at bounding box center [201, 300] width 62 height 50
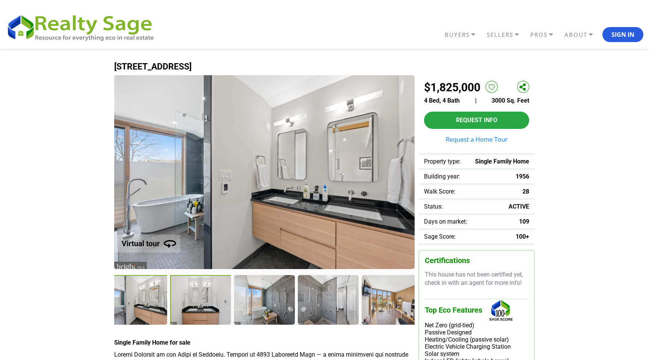
click at [192, 299] on div at bounding box center [201, 300] width 62 height 50
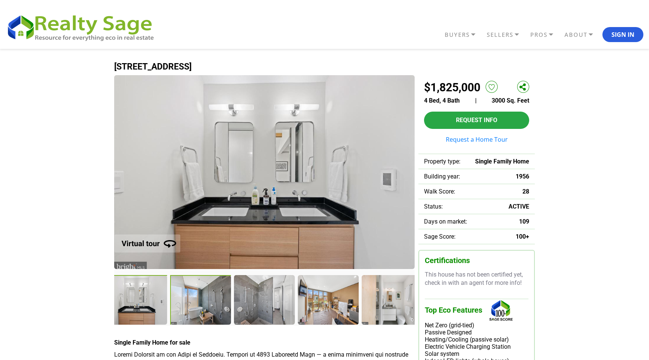
click at [192, 299] on div at bounding box center [201, 300] width 62 height 50
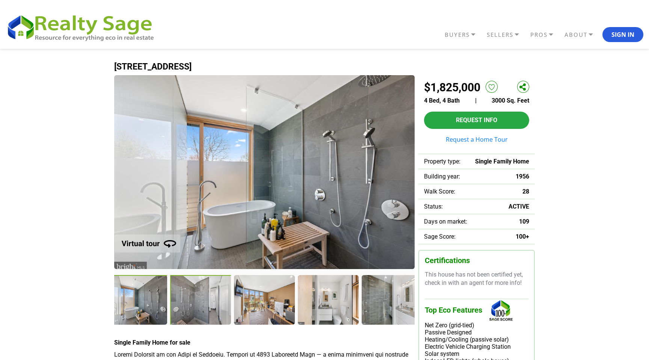
click at [192, 299] on div at bounding box center [201, 300] width 62 height 50
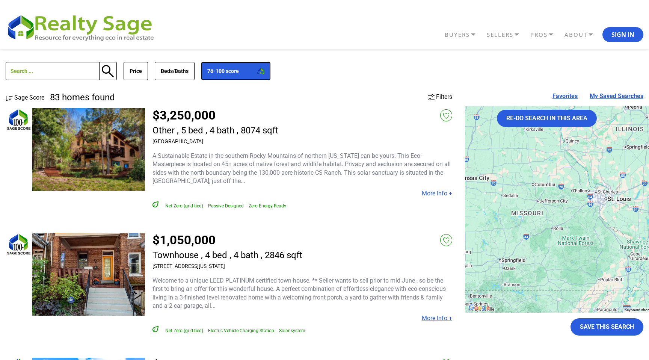
click at [257, 72] on icon "button" at bounding box center [261, 71] width 8 height 7
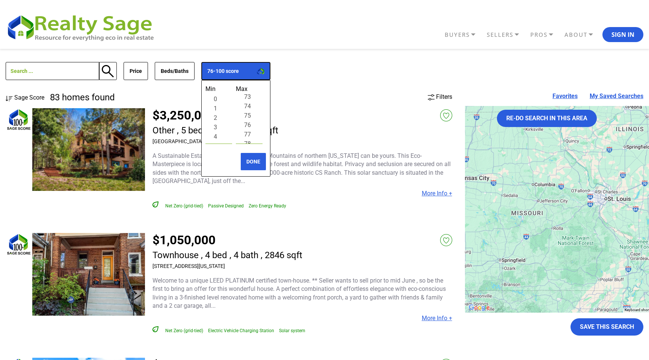
scroll to position [682, 0]
select select "76"
click at [252, 127] on option "76" at bounding box center [249, 130] width 18 height 9
click at [252, 160] on button "DONE" at bounding box center [253, 161] width 26 height 18
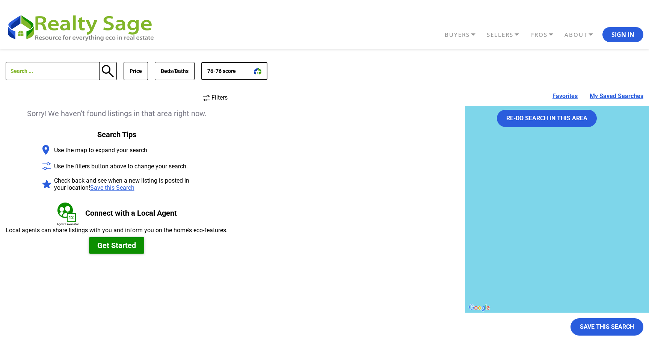
click at [232, 76] on button "76-76 score" at bounding box center [234, 71] width 66 height 18
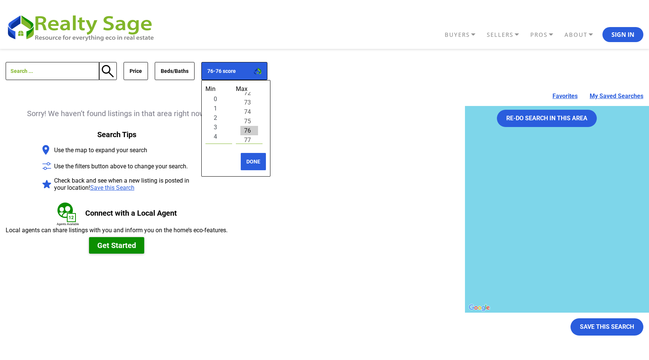
select select "0"
click at [218, 98] on option "0" at bounding box center [219, 98] width 18 height 9
click at [245, 159] on button "DONE" at bounding box center [253, 161] width 26 height 18
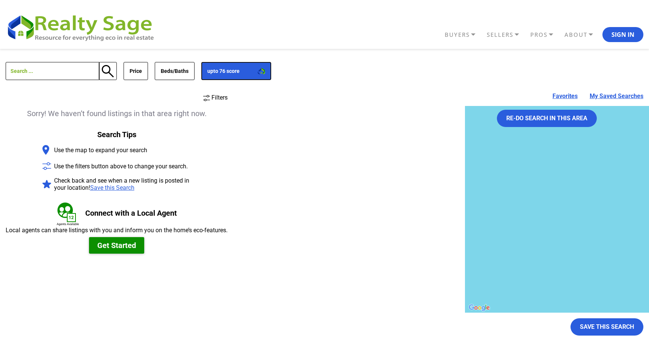
click at [214, 68] on button "upto 76 score" at bounding box center [236, 71] width 70 height 18
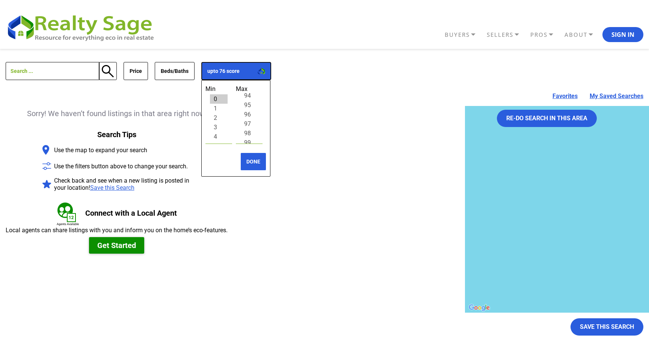
scroll to position [882, 0]
select select "94"
click at [249, 99] on option "94" at bounding box center [249, 99] width 18 height 9
click at [250, 163] on button "DONE" at bounding box center [253, 161] width 26 height 18
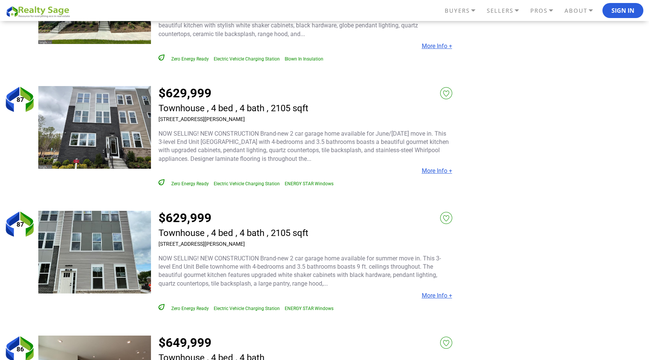
scroll to position [1547, 0]
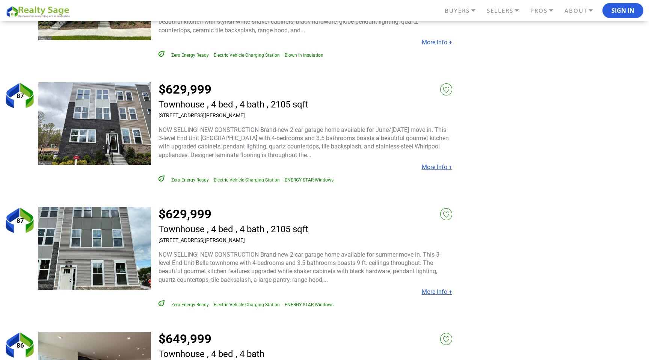
click at [434, 163] on link "More Info +" at bounding box center [437, 166] width 30 height 7
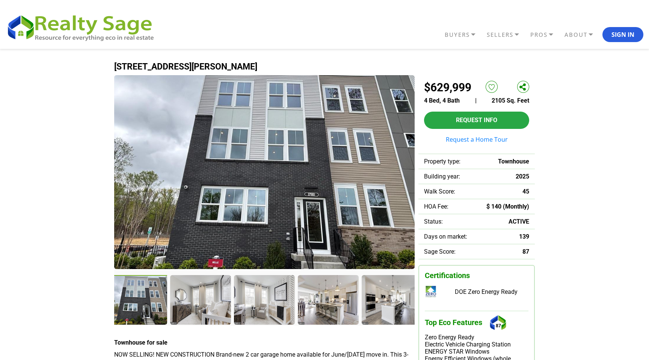
click at [319, 180] on img at bounding box center [264, 172] width 300 height 194
click at [192, 296] on div at bounding box center [201, 300] width 62 height 51
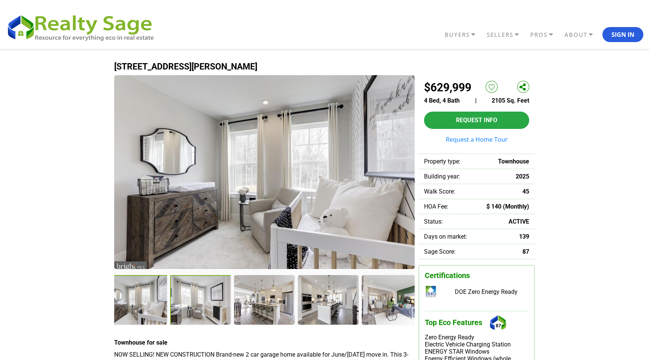
click at [187, 300] on div at bounding box center [201, 300] width 62 height 51
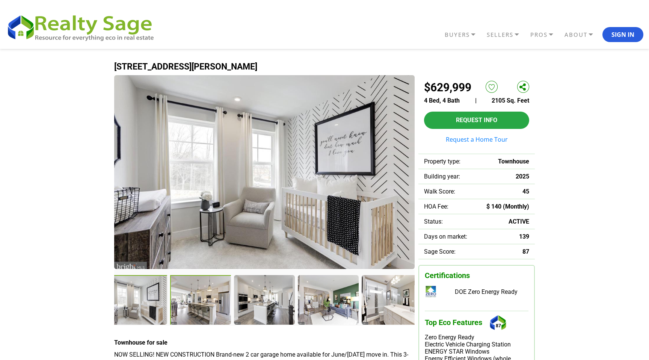
click at [191, 298] on div at bounding box center [201, 300] width 62 height 51
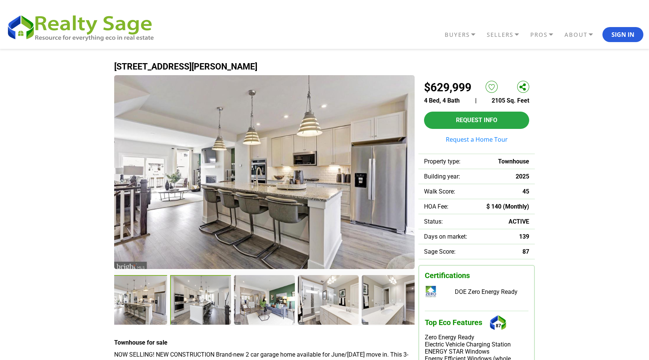
click at [191, 298] on div at bounding box center [201, 300] width 62 height 50
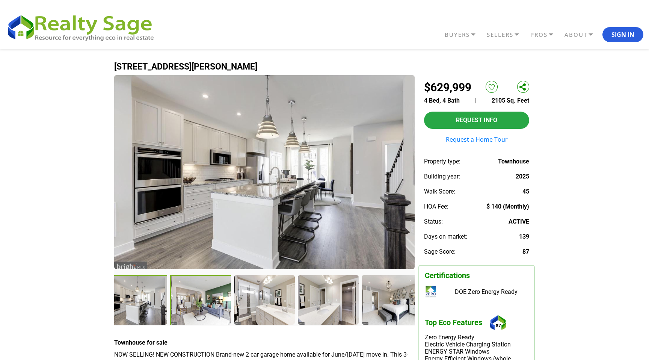
click at [191, 298] on div at bounding box center [201, 300] width 62 height 50
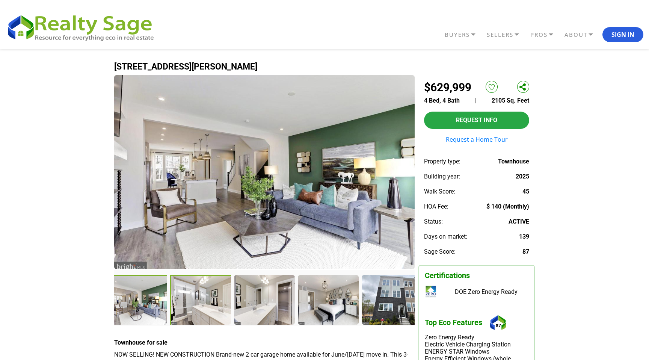
click at [191, 298] on div at bounding box center [201, 300] width 62 height 50
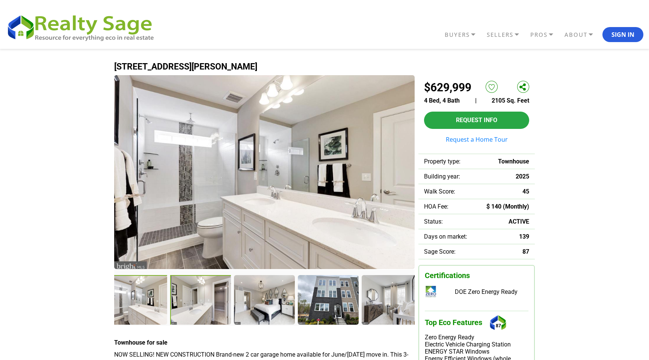
click at [191, 298] on div at bounding box center [201, 300] width 62 height 50
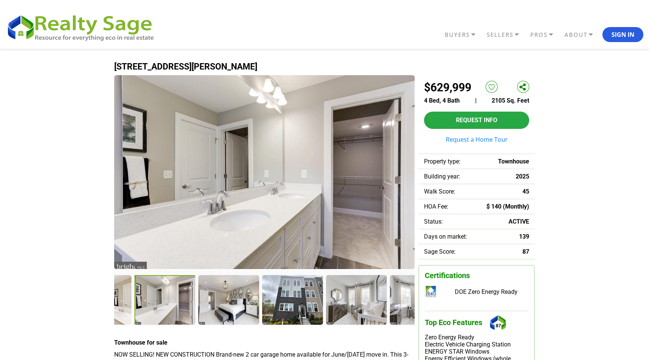
click at [191, 298] on div at bounding box center [165, 300] width 62 height 50
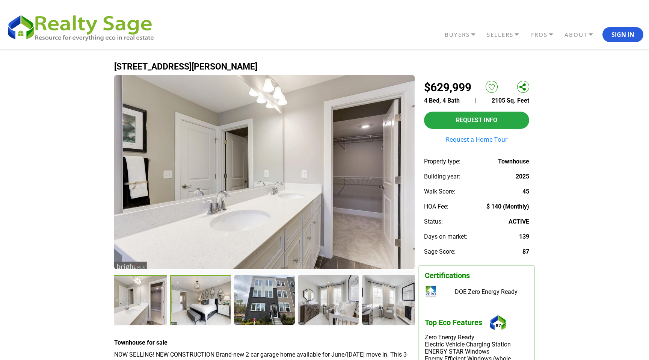
click at [191, 298] on div at bounding box center [201, 300] width 62 height 50
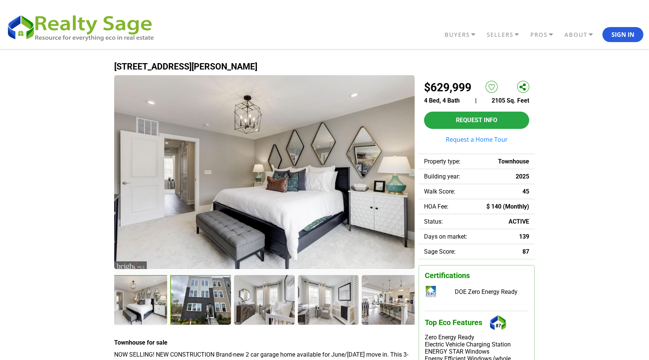
click at [211, 299] on div at bounding box center [201, 300] width 62 height 51
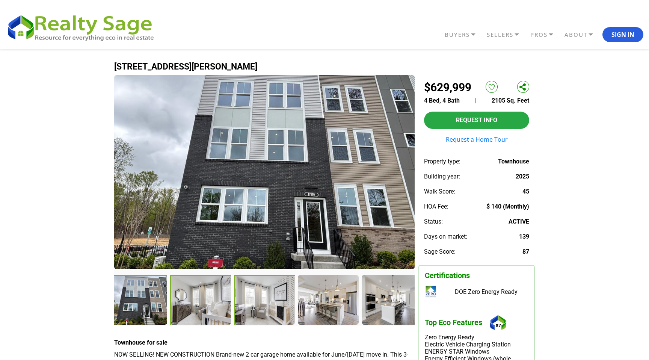
click at [237, 300] on div at bounding box center [265, 300] width 62 height 50
